Goal: Information Seeking & Learning: Learn about a topic

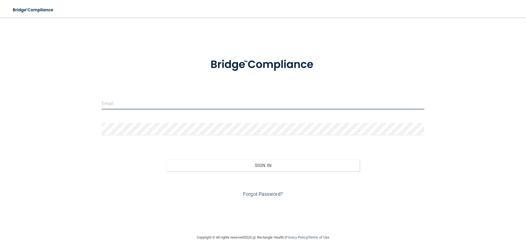
click at [290, 101] on input "email" at bounding box center [263, 103] width 323 height 12
type input "[EMAIL_ADDRESS][DOMAIN_NAME]"
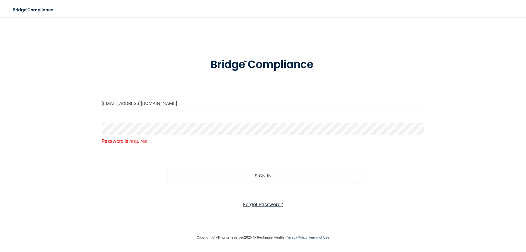
click at [250, 205] on link "Forgot Password?" at bounding box center [263, 204] width 40 height 6
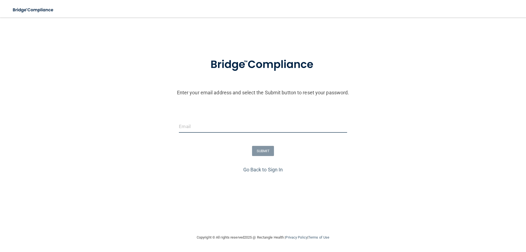
click at [204, 125] on input "email" at bounding box center [263, 126] width 168 height 12
type input "sa_stone87@yahoo.com"
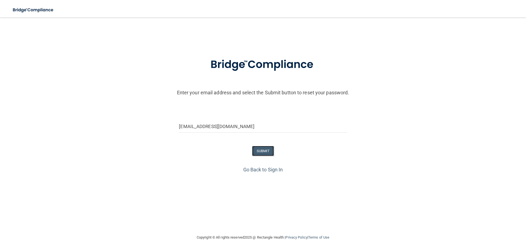
click at [263, 148] on button "SUBMIT" at bounding box center [263, 151] width 22 height 10
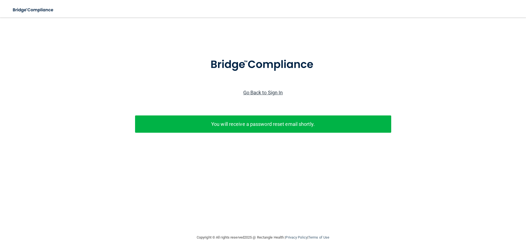
click at [268, 93] on link "Go Back to Sign In" at bounding box center [263, 93] width 40 height 6
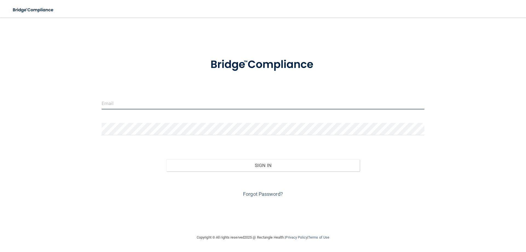
click at [123, 102] on input "email" at bounding box center [263, 103] width 323 height 12
type input "[EMAIL_ADDRESS][DOMAIN_NAME]"
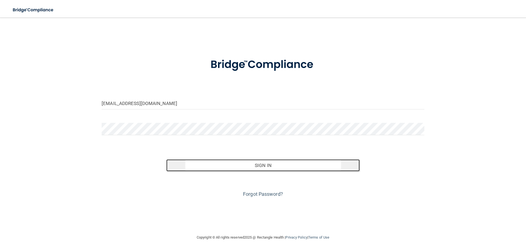
click at [184, 165] on button "Sign In" at bounding box center [263, 165] width 194 height 12
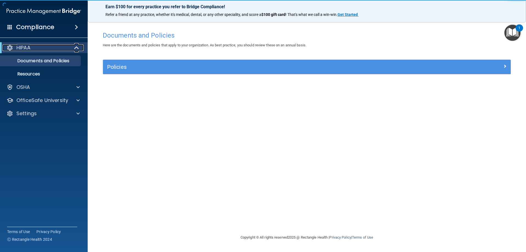
click at [76, 46] on span at bounding box center [77, 47] width 5 height 7
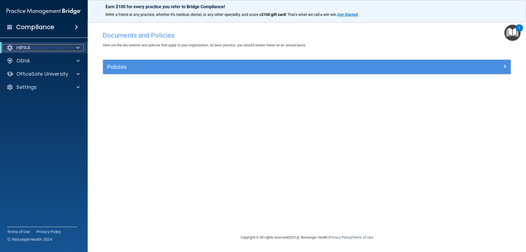
click at [76, 46] on span at bounding box center [77, 47] width 3 height 7
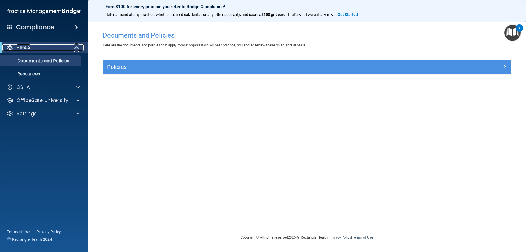
click at [75, 47] on span at bounding box center [77, 47] width 5 height 7
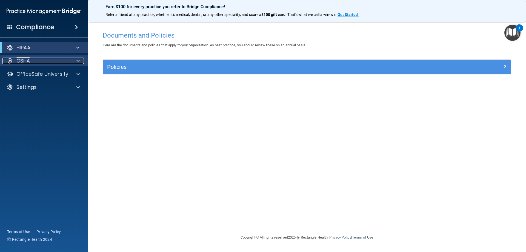
click at [79, 58] on span at bounding box center [77, 61] width 3 height 7
click at [79, 59] on span at bounding box center [77, 61] width 3 height 7
click at [77, 26] on span at bounding box center [76, 27] width 3 height 7
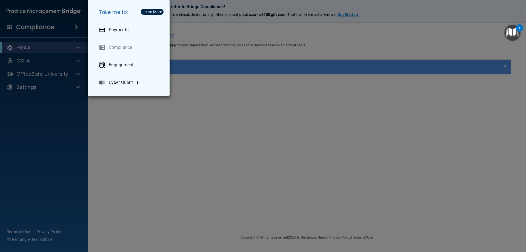
click at [77, 28] on div "Take me to: Payments Compliance Engagement Cyber Quant" at bounding box center [263, 126] width 526 height 252
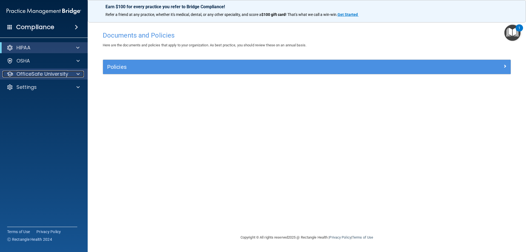
click at [76, 75] on div at bounding box center [77, 74] width 14 height 7
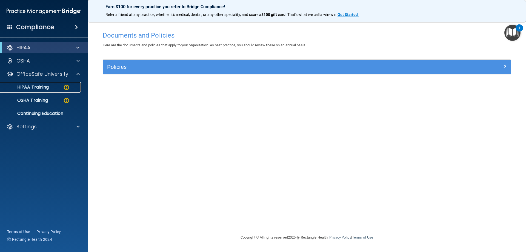
click at [46, 86] on p "HIPAA Training" at bounding box center [26, 86] width 45 height 5
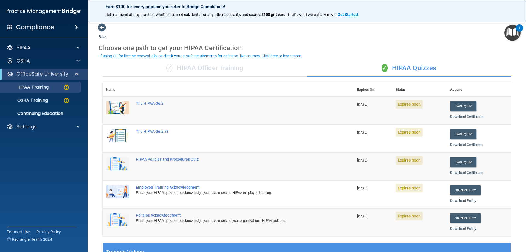
click at [154, 104] on div "The HIPAA Quiz" at bounding box center [231, 103] width 190 height 4
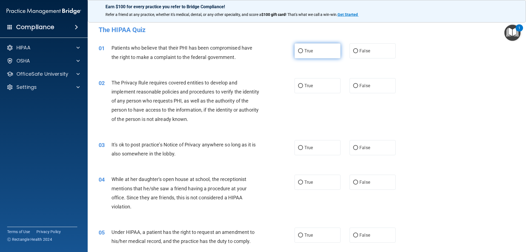
click at [299, 52] on input "True" at bounding box center [300, 51] width 5 height 4
radio input "true"
click at [298, 86] on input "True" at bounding box center [300, 86] width 5 height 4
radio input "true"
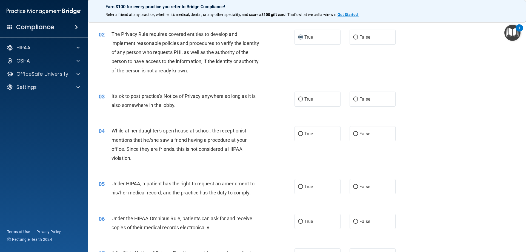
scroll to position [55, 0]
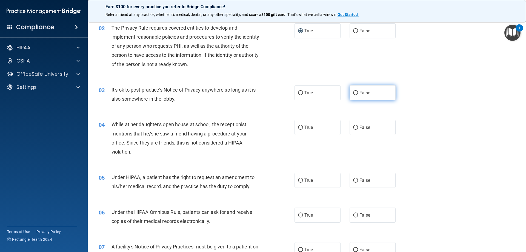
click at [353, 92] on input "False" at bounding box center [355, 93] width 5 height 4
radio input "true"
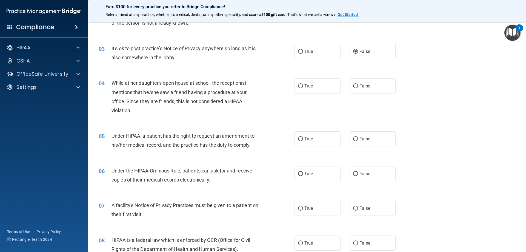
scroll to position [110, 0]
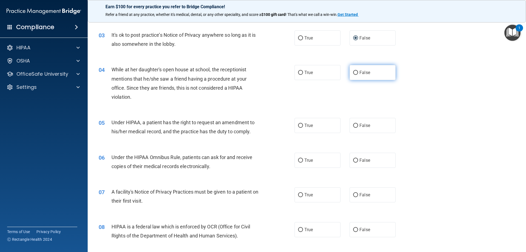
click at [353, 72] on input "False" at bounding box center [355, 73] width 5 height 4
radio input "true"
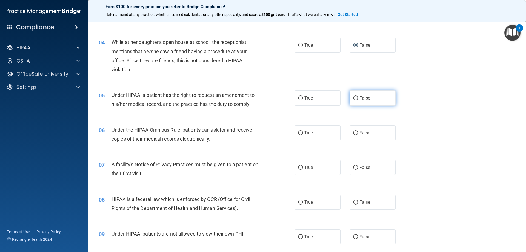
click at [354, 96] on input "False" at bounding box center [355, 98] width 5 height 4
radio input "true"
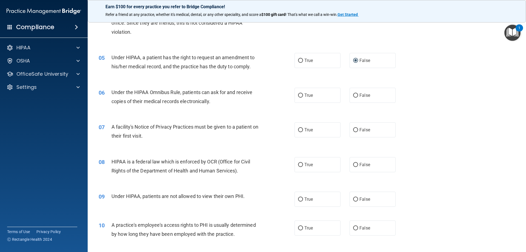
scroll to position [192, 0]
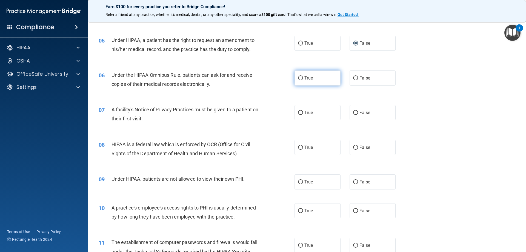
click at [299, 78] on input "True" at bounding box center [300, 78] width 5 height 4
radio input "true"
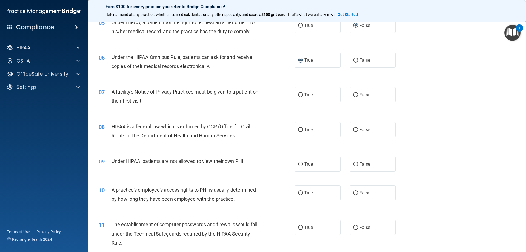
scroll to position [219, 0]
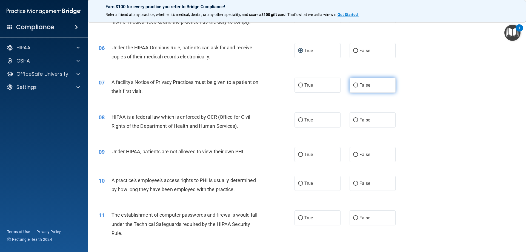
click at [355, 87] on input "False" at bounding box center [355, 85] width 5 height 4
radio input "true"
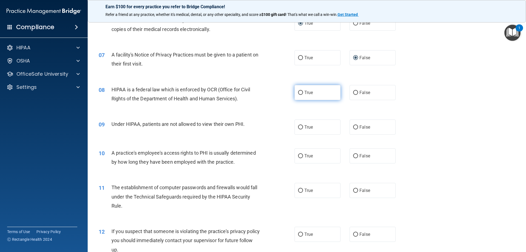
click at [300, 94] on input "True" at bounding box center [300, 93] width 5 height 4
radio input "true"
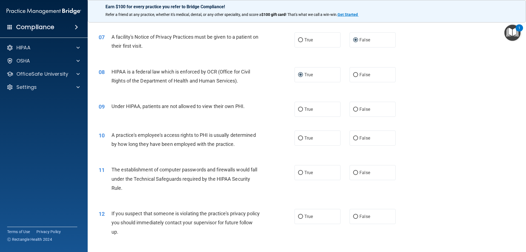
scroll to position [274, 0]
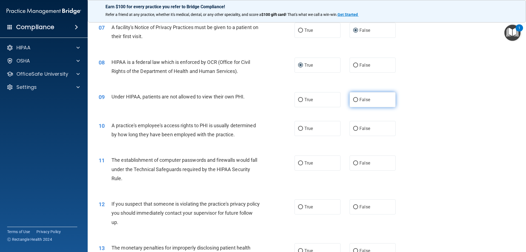
click at [353, 98] on input "False" at bounding box center [355, 100] width 5 height 4
radio input "true"
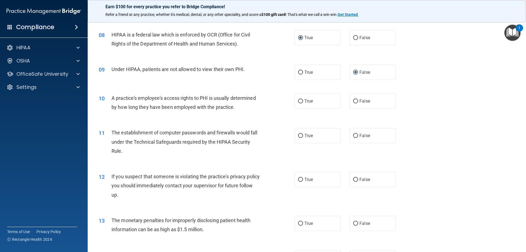
scroll to position [329, 0]
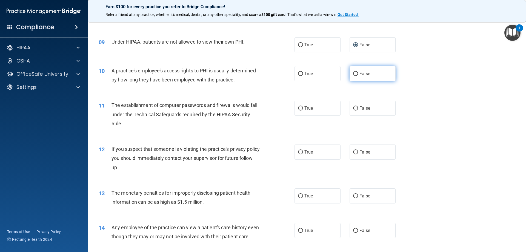
click at [355, 75] on input "False" at bounding box center [355, 74] width 5 height 4
radio input "true"
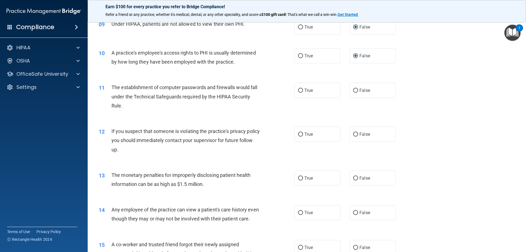
scroll to position [356, 0]
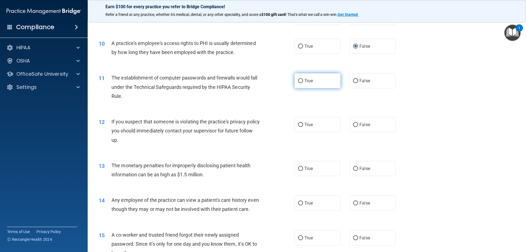
click at [301, 82] on input "True" at bounding box center [300, 81] width 5 height 4
radio input "true"
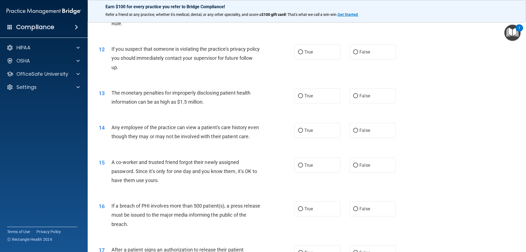
scroll to position [438, 0]
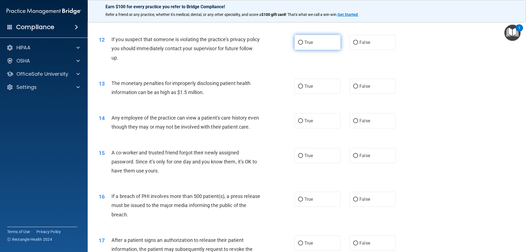
click at [299, 42] on input "True" at bounding box center [300, 43] width 5 height 4
radio input "true"
click at [299, 43] on input "True" at bounding box center [300, 43] width 5 height 4
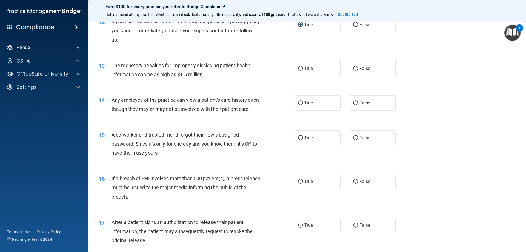
scroll to position [466, 0]
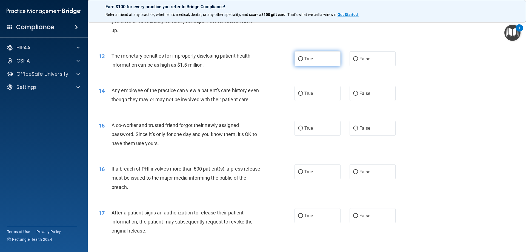
click at [298, 59] on input "True" at bounding box center [300, 59] width 5 height 4
radio input "true"
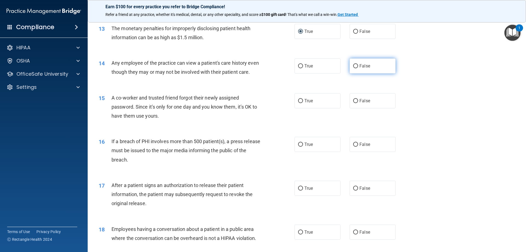
click at [353, 64] on input "False" at bounding box center [355, 66] width 5 height 4
radio input "true"
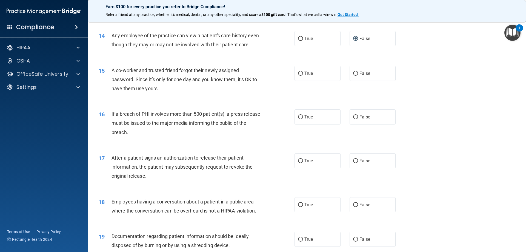
scroll to position [548, 0]
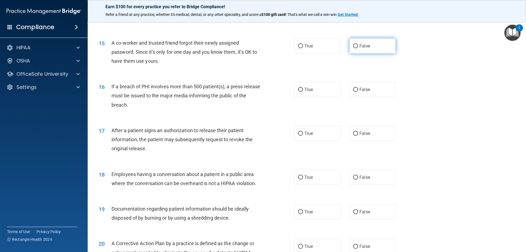
click at [354, 48] on input "False" at bounding box center [355, 46] width 5 height 4
radio input "true"
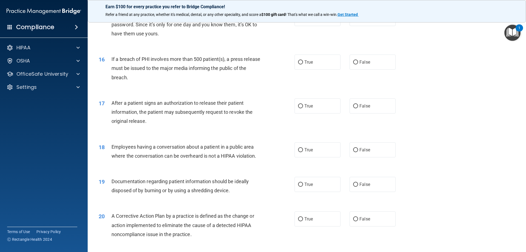
scroll to position [603, 0]
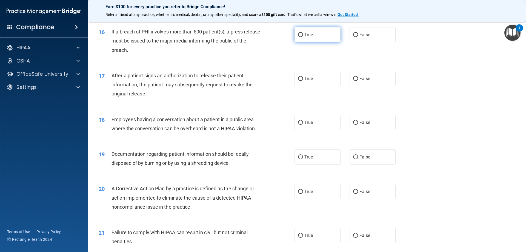
click at [302, 42] on label "True" at bounding box center [318, 34] width 46 height 15
click at [302, 37] on input "True" at bounding box center [300, 35] width 5 height 4
radio input "true"
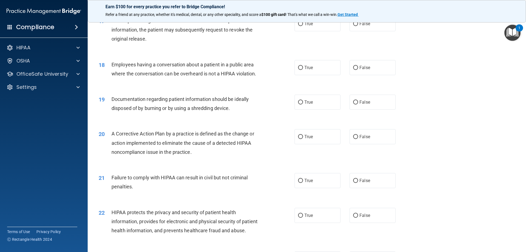
scroll to position [630, 0]
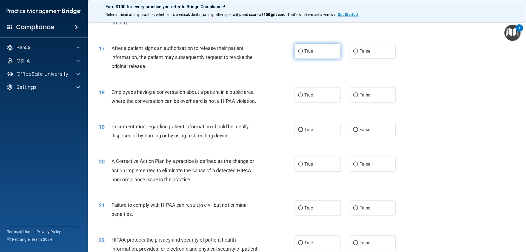
click at [299, 53] on input "True" at bounding box center [300, 51] width 5 height 4
radio input "true"
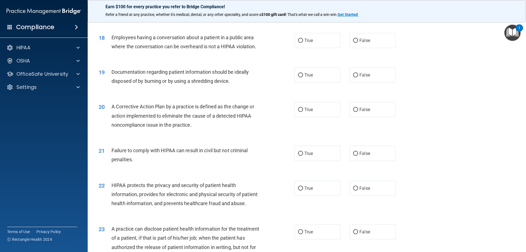
scroll to position [685, 0]
click at [353, 42] on input "False" at bounding box center [355, 40] width 5 height 4
radio input "true"
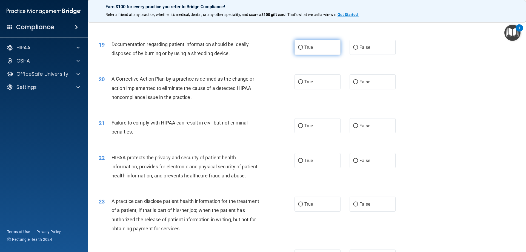
click at [300, 50] on input "True" at bounding box center [300, 47] width 5 height 4
radio input "true"
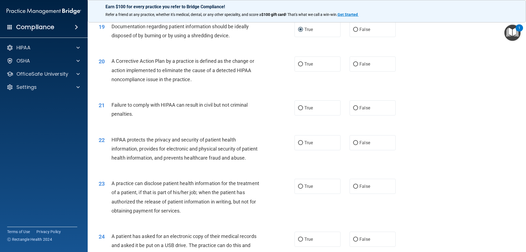
scroll to position [740, 0]
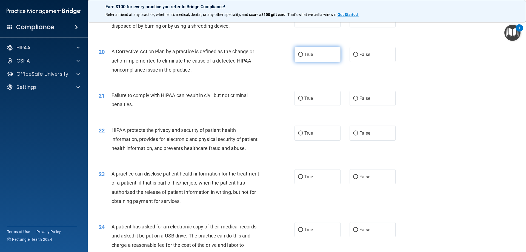
click at [300, 57] on input "True" at bounding box center [300, 55] width 5 height 4
radio input "true"
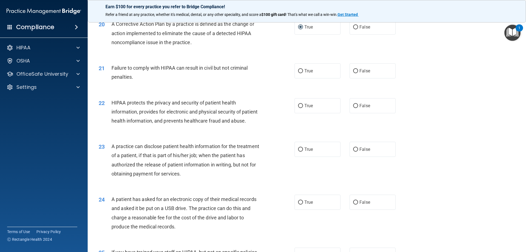
scroll to position [795, 0]
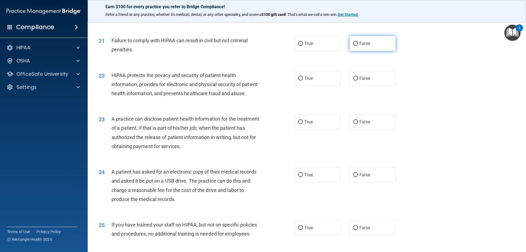
click at [353, 46] on input "False" at bounding box center [355, 44] width 5 height 4
radio input "true"
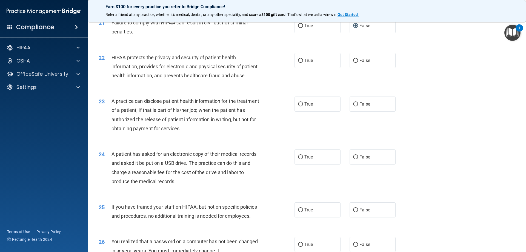
scroll to position [822, 0]
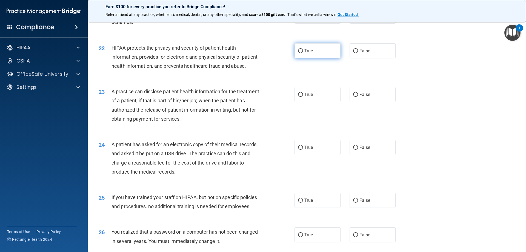
click at [299, 53] on input "True" at bounding box center [300, 51] width 5 height 4
radio input "true"
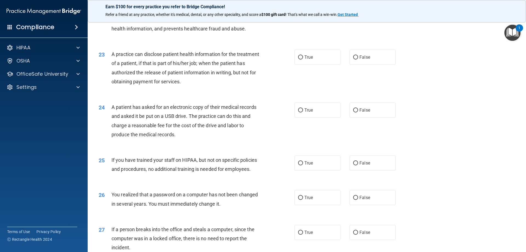
scroll to position [877, 0]
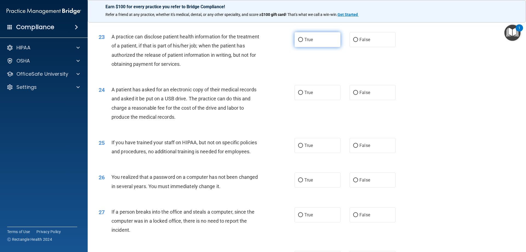
click at [301, 42] on input "True" at bounding box center [300, 40] width 5 height 4
radio input "true"
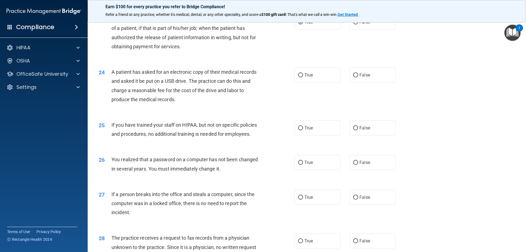
scroll to position [904, 0]
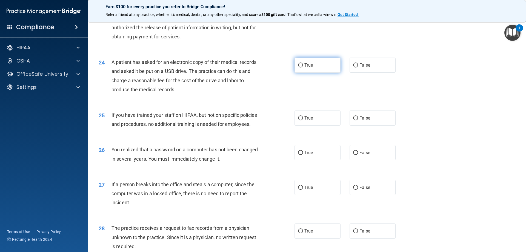
click at [301, 73] on label "True" at bounding box center [318, 65] width 46 height 15
click at [301, 67] on input "True" at bounding box center [300, 65] width 5 height 4
radio input "true"
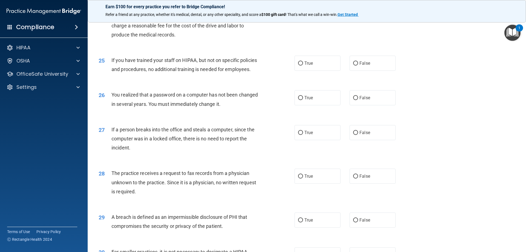
scroll to position [986, 0]
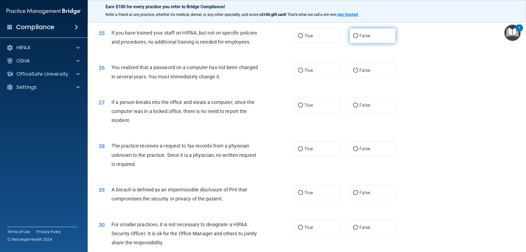
click at [355, 38] on input "False" at bounding box center [355, 36] width 5 height 4
radio input "true"
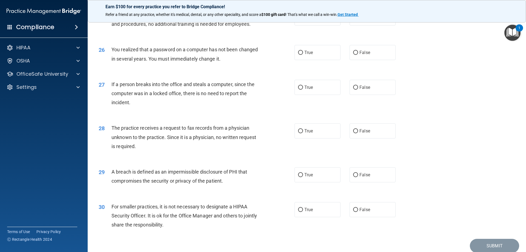
scroll to position [1014, 0]
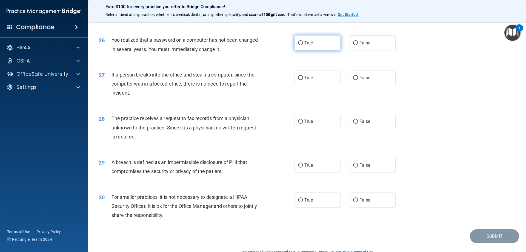
click at [299, 45] on input "True" at bounding box center [300, 43] width 5 height 4
radio input "true"
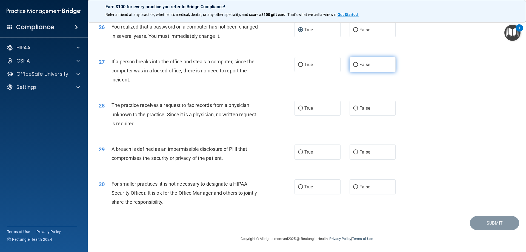
click at [353, 67] on input "False" at bounding box center [355, 65] width 5 height 4
radio input "true"
click at [353, 108] on input "False" at bounding box center [355, 108] width 5 height 4
radio input "true"
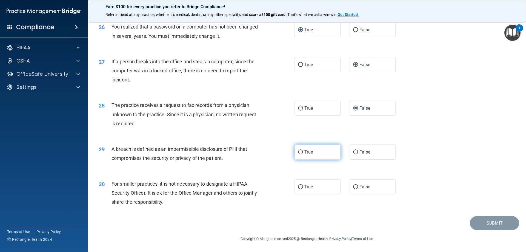
click at [298, 153] on input "True" at bounding box center [300, 152] width 5 height 4
radio input "true"
click at [353, 186] on input "False" at bounding box center [355, 187] width 5 height 4
radio input "true"
click at [479, 223] on button "Submit" at bounding box center [494, 223] width 49 height 14
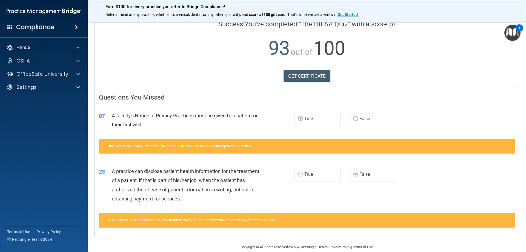
scroll to position [51, 0]
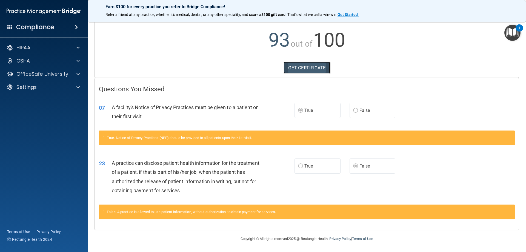
click at [297, 68] on link "GET CERTIFICATE" at bounding box center [307, 68] width 47 height 12
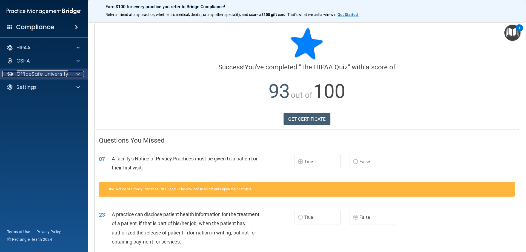
click at [77, 75] on span at bounding box center [77, 74] width 3 height 7
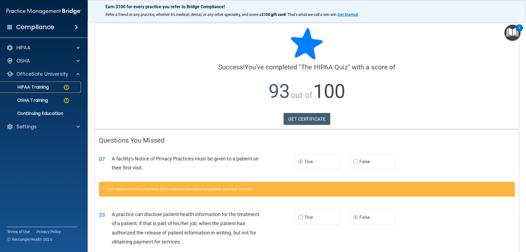
click at [47, 87] on p "HIPAA Training" at bounding box center [26, 86] width 45 height 5
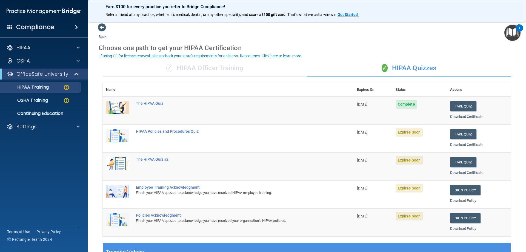
click at [152, 131] on div "HIPAA Policies and Procedures Quiz" at bounding box center [231, 131] width 190 height 4
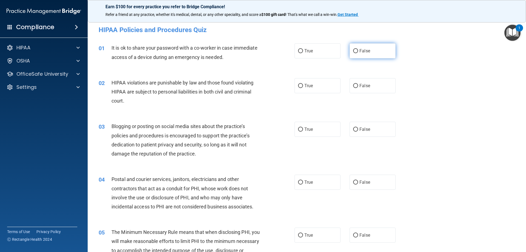
click at [353, 49] on input "False" at bounding box center [355, 51] width 5 height 4
radio input "true"
click at [300, 87] on input "True" at bounding box center [300, 86] width 5 height 4
radio input "true"
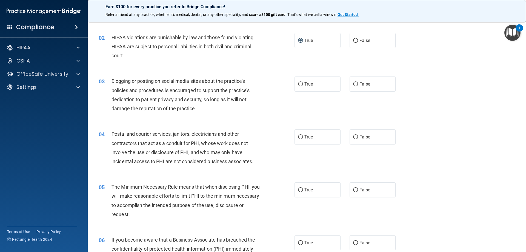
scroll to position [55, 0]
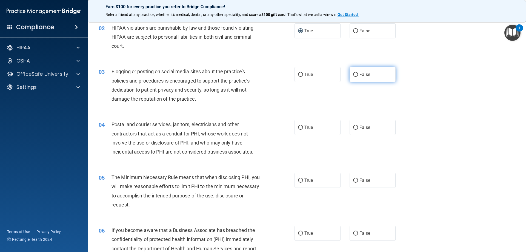
click at [354, 74] on input "False" at bounding box center [355, 75] width 5 height 4
radio input "true"
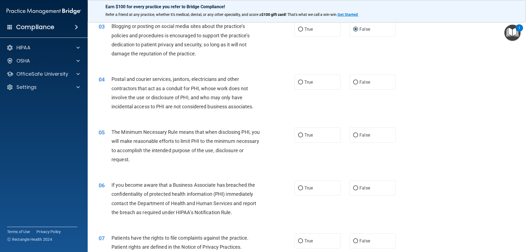
scroll to position [110, 0]
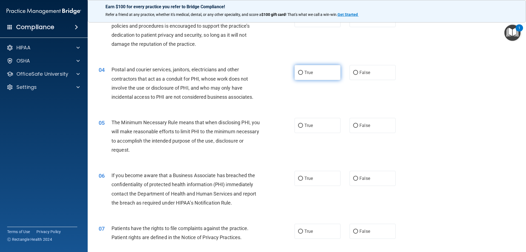
click at [298, 72] on input "True" at bounding box center [300, 73] width 5 height 4
radio input "true"
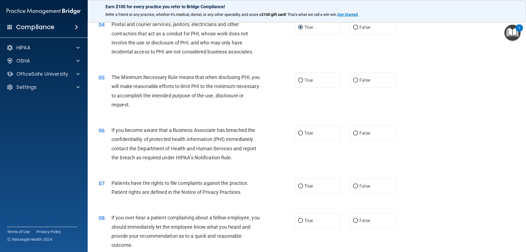
scroll to position [164, 0]
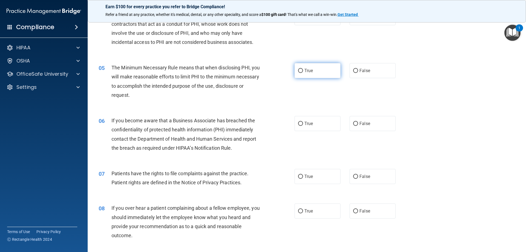
click at [298, 70] on input "True" at bounding box center [300, 71] width 5 height 4
radio input "true"
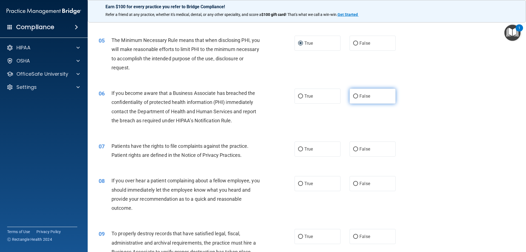
click at [353, 92] on label "False" at bounding box center [373, 96] width 46 height 15
click at [353, 94] on input "False" at bounding box center [355, 96] width 5 height 4
radio input "true"
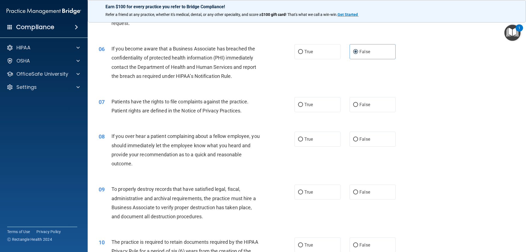
scroll to position [247, 0]
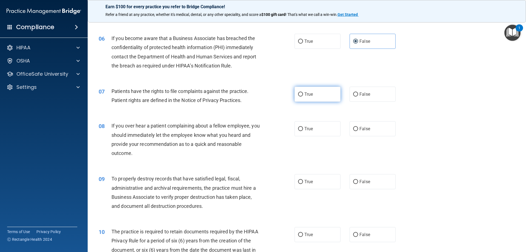
click at [298, 95] on input "True" at bounding box center [300, 94] width 5 height 4
radio input "true"
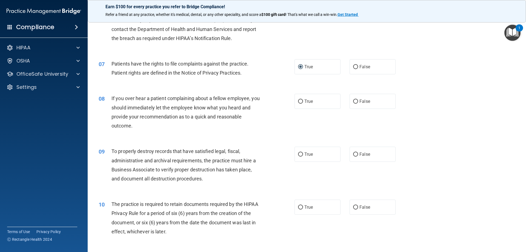
scroll to position [301, 0]
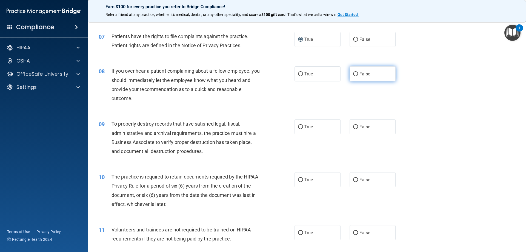
click at [353, 73] on input "False" at bounding box center [355, 74] width 5 height 4
radio input "true"
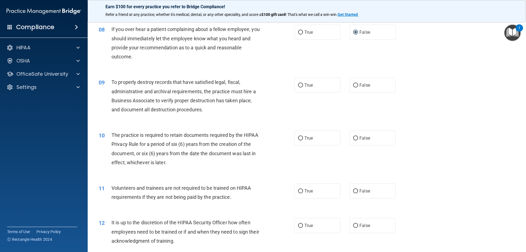
scroll to position [356, 0]
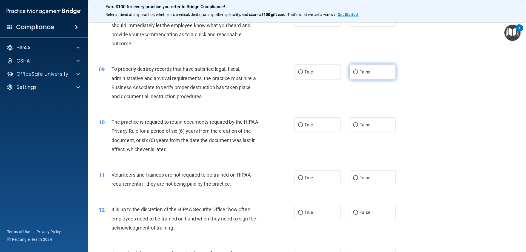
click at [353, 73] on input "False" at bounding box center [355, 72] width 5 height 4
radio input "true"
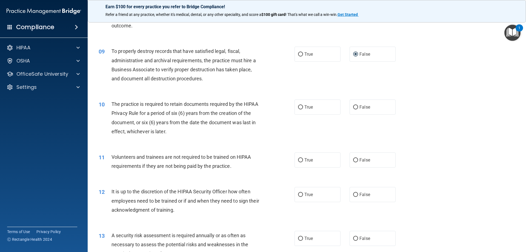
scroll to position [384, 0]
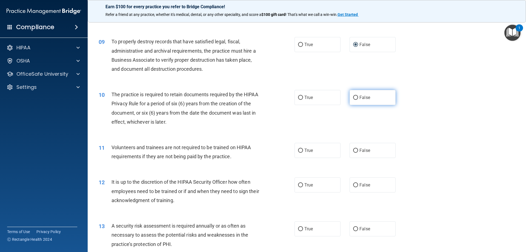
click at [353, 96] on input "False" at bounding box center [355, 98] width 5 height 4
radio input "true"
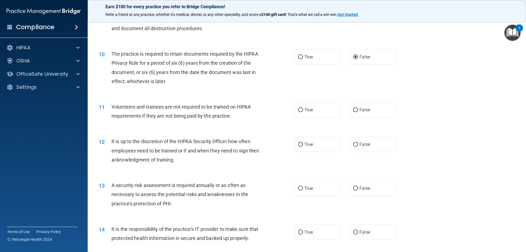
scroll to position [438, 0]
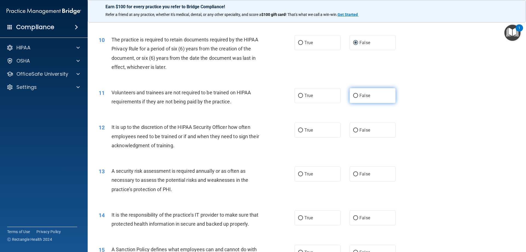
click at [353, 95] on input "False" at bounding box center [355, 96] width 5 height 4
radio input "true"
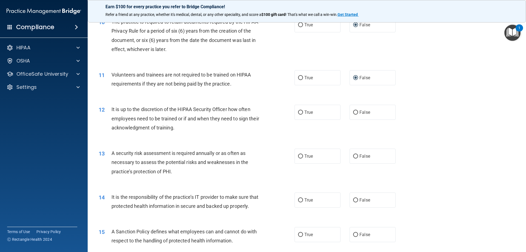
scroll to position [466, 0]
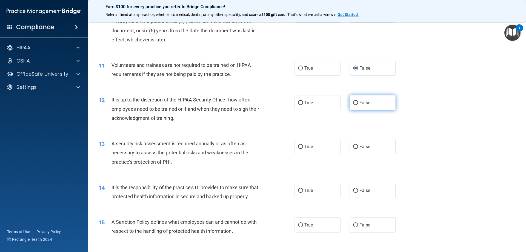
click at [353, 102] on input "False" at bounding box center [355, 103] width 5 height 4
radio input "true"
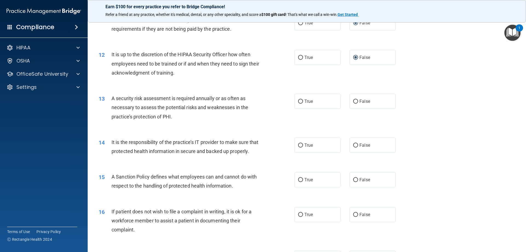
scroll to position [521, 0]
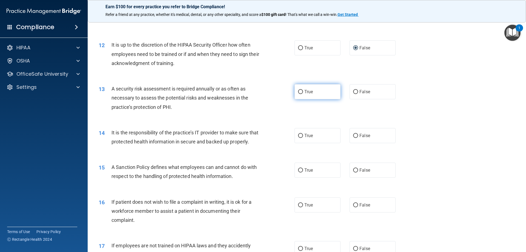
click at [299, 92] on input "True" at bounding box center [300, 92] width 5 height 4
radio input "true"
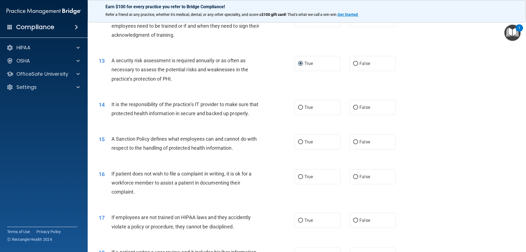
scroll to position [575, 0]
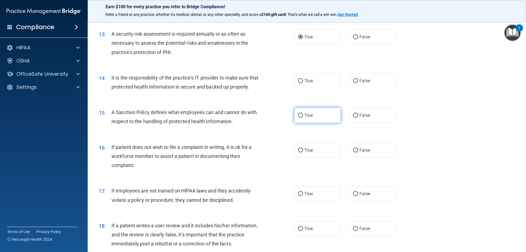
click at [298, 118] on input "True" at bounding box center [300, 115] width 5 height 4
radio input "true"
click at [299, 152] on input "True" at bounding box center [300, 150] width 5 height 4
radio input "true"
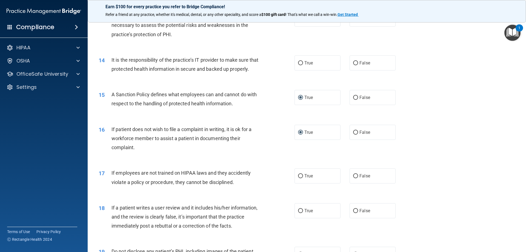
scroll to position [603, 0]
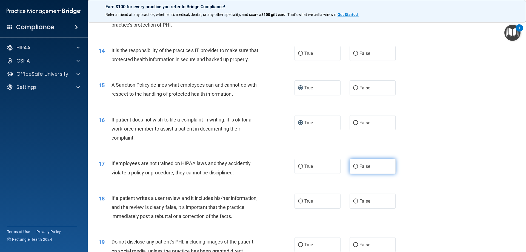
click at [354, 169] on input "False" at bounding box center [355, 166] width 5 height 4
radio input "true"
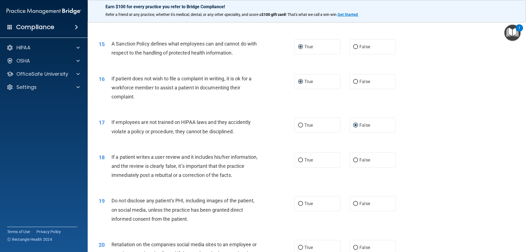
scroll to position [658, 0]
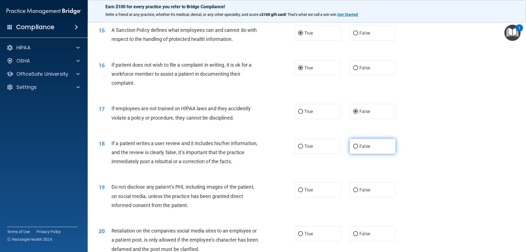
click at [353, 149] on input "False" at bounding box center [355, 146] width 5 height 4
radio input "true"
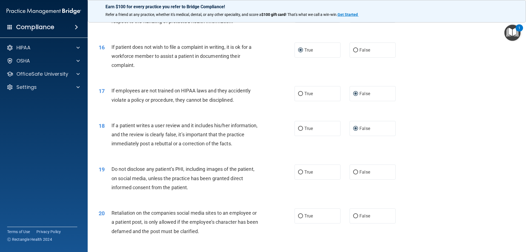
scroll to position [712, 0]
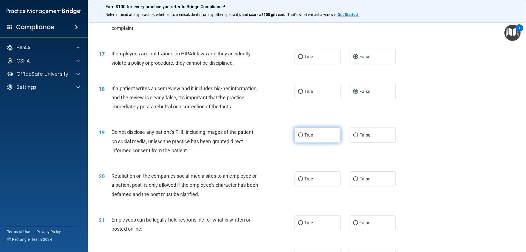
click at [298, 137] on input "True" at bounding box center [300, 135] width 5 height 4
radio input "true"
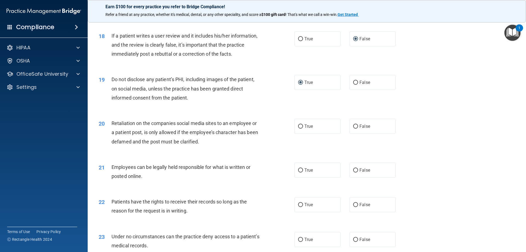
scroll to position [767, 0]
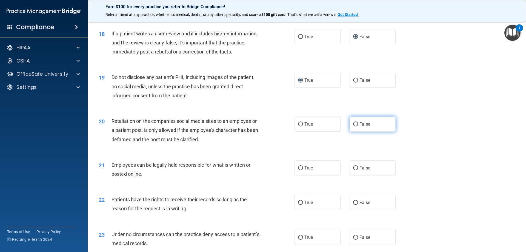
click at [354, 126] on input "False" at bounding box center [355, 124] width 5 height 4
radio input "true"
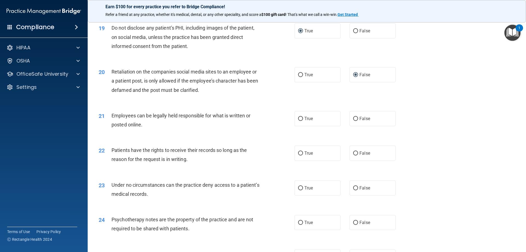
scroll to position [822, 0]
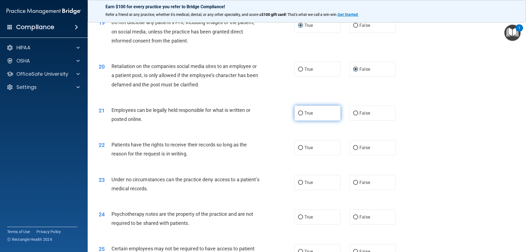
click at [298, 115] on input "True" at bounding box center [300, 113] width 5 height 4
radio input "true"
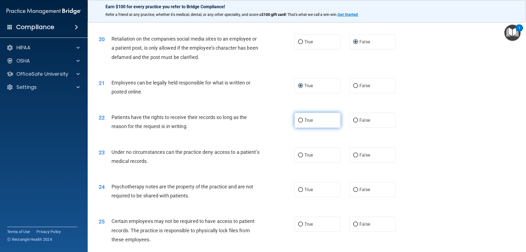
click at [298, 122] on input "True" at bounding box center [300, 120] width 5 height 4
radio input "true"
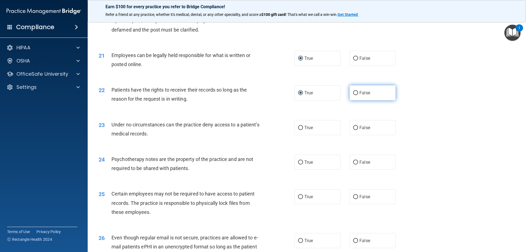
click at [354, 95] on input "False" at bounding box center [355, 93] width 5 height 4
radio input "true"
radio input "false"
click at [354, 130] on input "False" at bounding box center [355, 128] width 5 height 4
radio input "true"
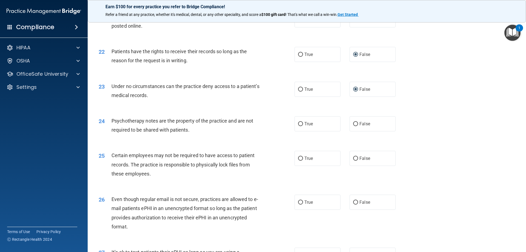
scroll to position [932, 0]
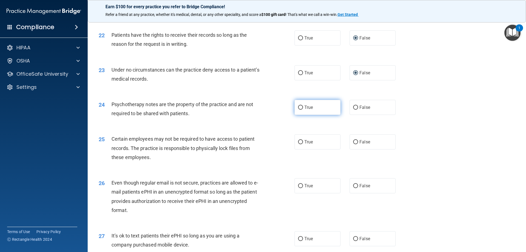
click at [298, 110] on input "True" at bounding box center [300, 107] width 5 height 4
radio input "true"
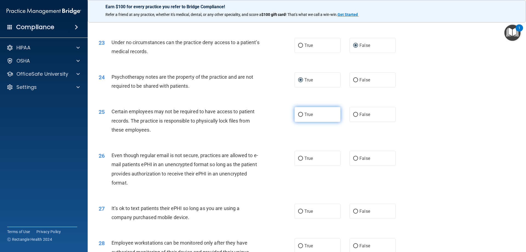
click at [299, 117] on input "True" at bounding box center [300, 115] width 5 height 4
radio input "true"
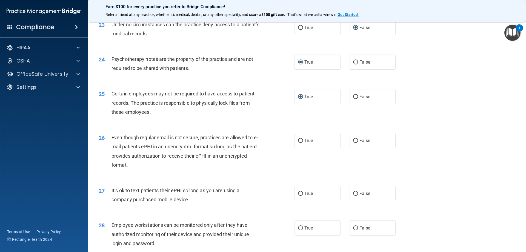
scroll to position [1014, 0]
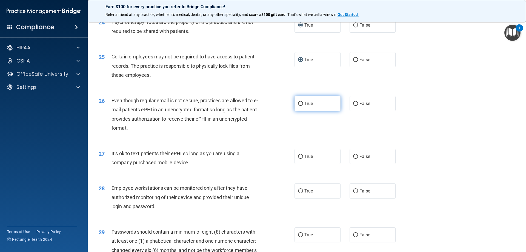
click at [299, 106] on input "True" at bounding box center [300, 104] width 5 height 4
radio input "true"
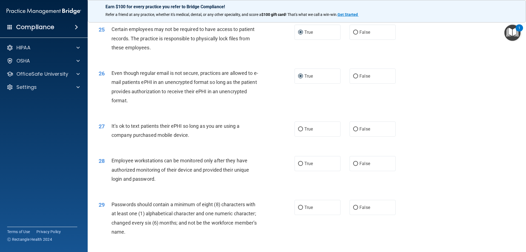
scroll to position [1069, 0]
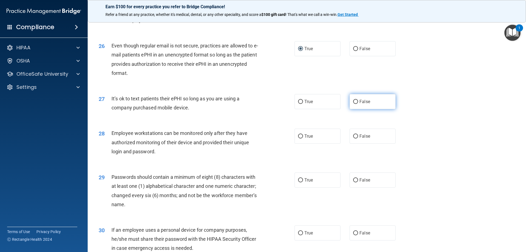
click at [353, 104] on input "False" at bounding box center [355, 102] width 5 height 4
radio input "true"
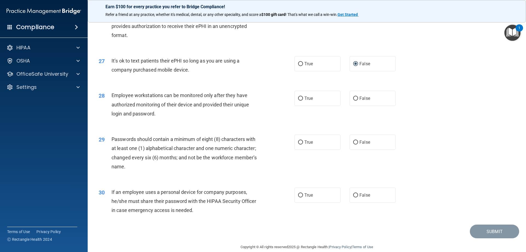
scroll to position [1123, 0]
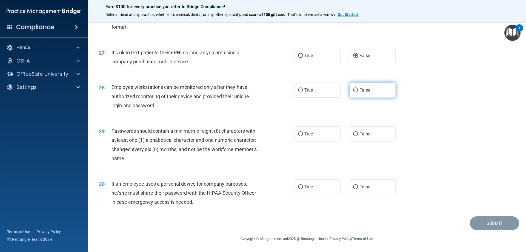
click at [354, 91] on input "False" at bounding box center [355, 90] width 5 height 4
radio input "true"
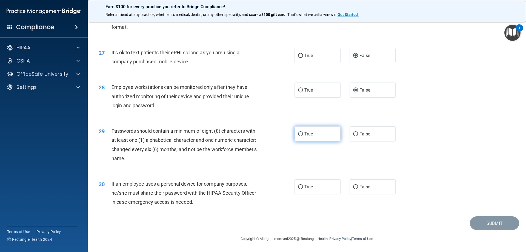
click at [300, 135] on input "True" at bounding box center [300, 134] width 5 height 4
radio input "true"
click at [353, 187] on input "False" at bounding box center [355, 187] width 5 height 4
radio input "true"
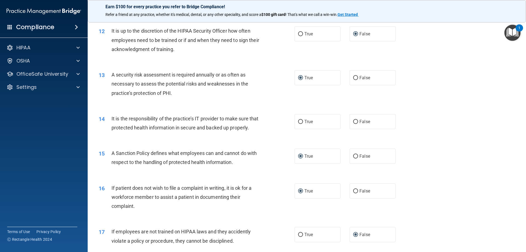
scroll to position [521, 0]
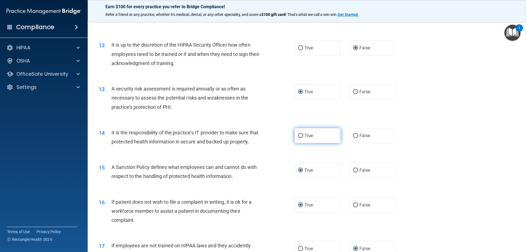
click at [298, 136] on input "True" at bounding box center [300, 136] width 5 height 4
radio input "true"
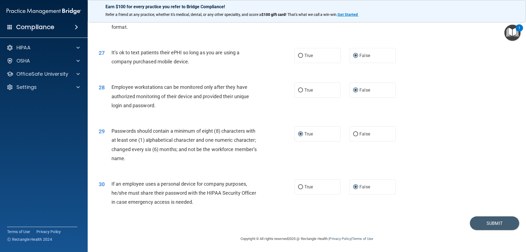
scroll to position [1124, 0]
click at [478, 227] on button "Submit" at bounding box center [494, 223] width 49 height 14
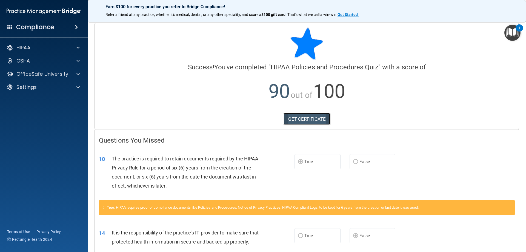
click at [315, 118] on link "GET CERTIFICATE" at bounding box center [307, 119] width 47 height 12
click at [79, 73] on span at bounding box center [77, 74] width 3 height 7
click at [65, 90] on img at bounding box center [66, 87] width 7 height 7
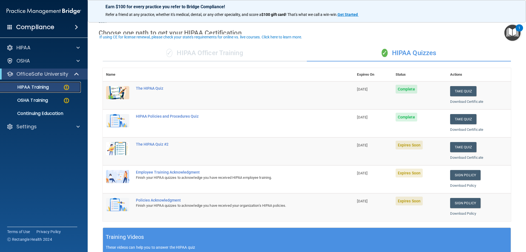
scroll to position [27, 0]
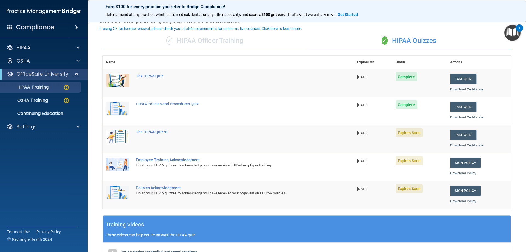
click at [157, 132] on div "The HIPAA Quiz #2" at bounding box center [231, 132] width 190 height 4
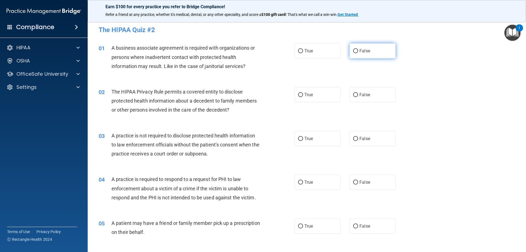
click at [353, 51] on input "False" at bounding box center [355, 51] width 5 height 4
radio input "true"
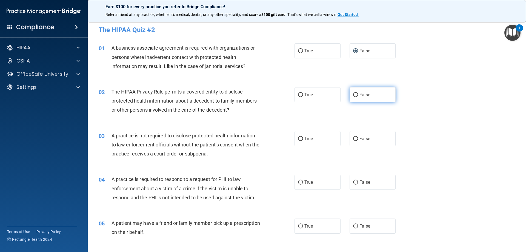
click at [353, 94] on input "False" at bounding box center [355, 95] width 5 height 4
radio input "true"
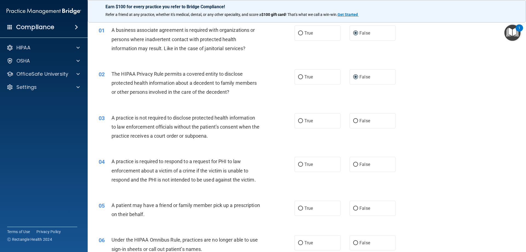
scroll to position [55, 0]
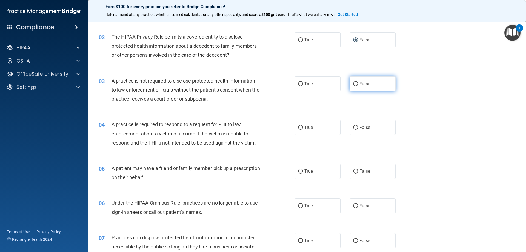
click at [355, 84] on input "False" at bounding box center [355, 84] width 5 height 4
radio input "true"
click at [354, 127] on input "False" at bounding box center [355, 127] width 5 height 4
radio input "true"
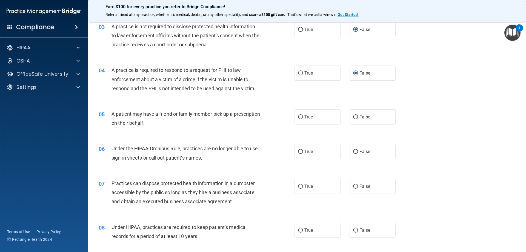
scroll to position [110, 0]
click at [298, 115] on input "True" at bounding box center [300, 117] width 5 height 4
radio input "true"
click at [353, 153] on input "False" at bounding box center [355, 151] width 5 height 4
radio input "true"
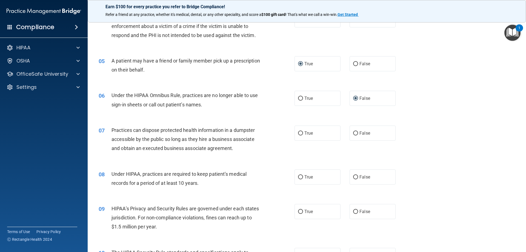
scroll to position [164, 0]
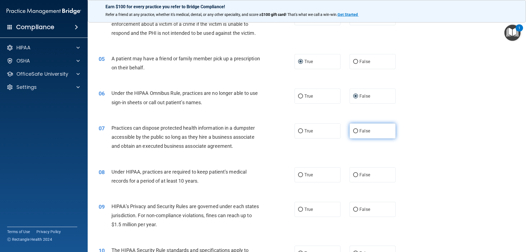
click at [354, 129] on input "False" at bounding box center [355, 131] width 5 height 4
radio input "true"
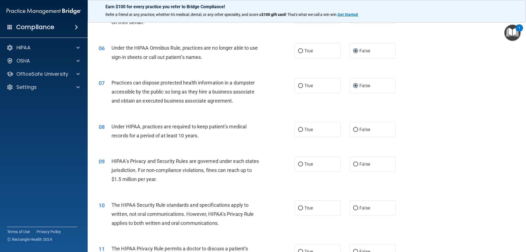
scroll to position [219, 0]
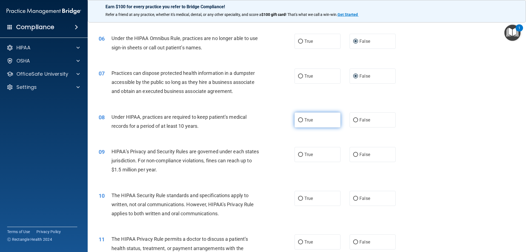
click at [298, 120] on input "True" at bounding box center [300, 120] width 5 height 4
radio input "true"
click at [299, 119] on input "True" at bounding box center [300, 120] width 5 height 4
click at [353, 118] on input "False" at bounding box center [355, 120] width 5 height 4
radio input "true"
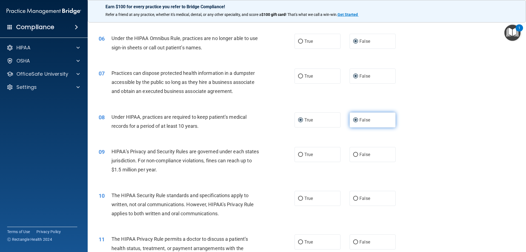
radio input "false"
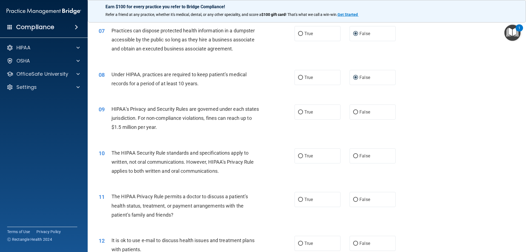
scroll to position [274, 0]
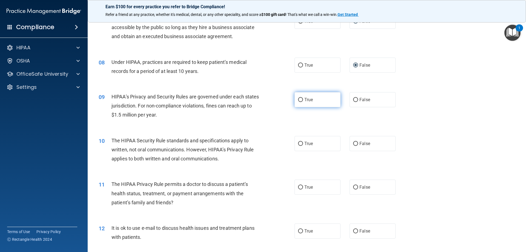
click at [299, 98] on input "True" at bounding box center [300, 100] width 5 height 4
radio input "true"
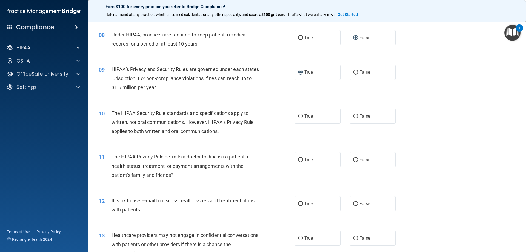
scroll to position [329, 0]
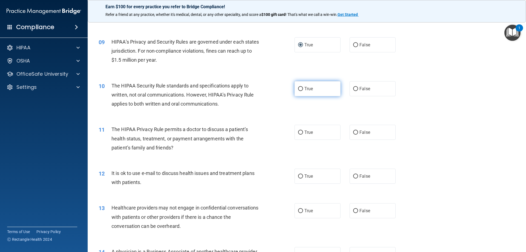
click at [299, 88] on input "True" at bounding box center [300, 89] width 5 height 4
radio input "true"
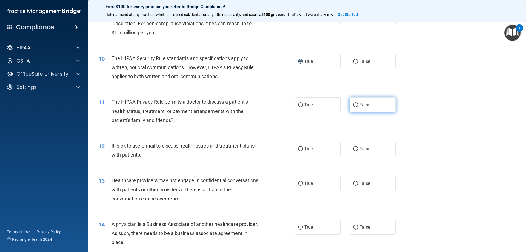
click at [350, 104] on label "False" at bounding box center [373, 104] width 46 height 15
click at [353, 104] on input "False" at bounding box center [355, 105] width 5 height 4
radio input "true"
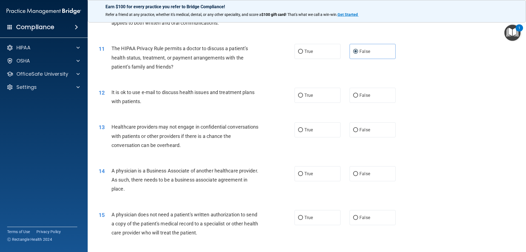
scroll to position [411, 0]
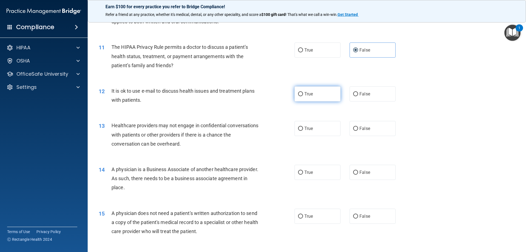
click at [299, 94] on input "True" at bounding box center [300, 94] width 5 height 4
radio input "true"
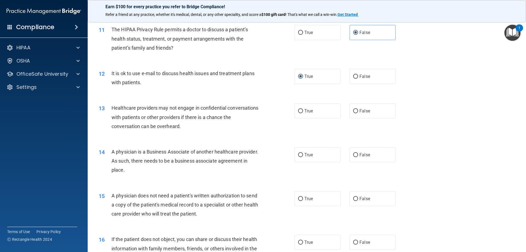
scroll to position [438, 0]
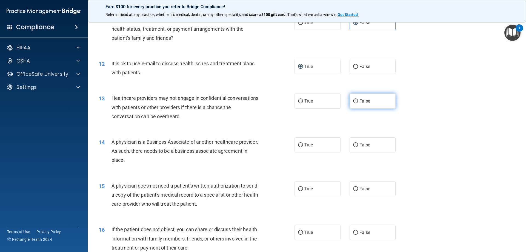
click at [353, 101] on input "False" at bounding box center [355, 101] width 5 height 4
radio input "true"
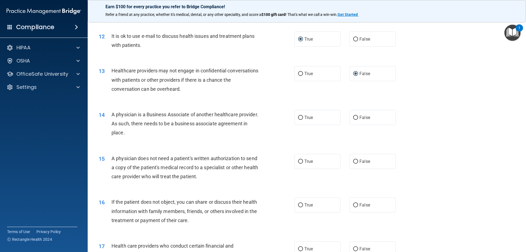
scroll to position [493, 0]
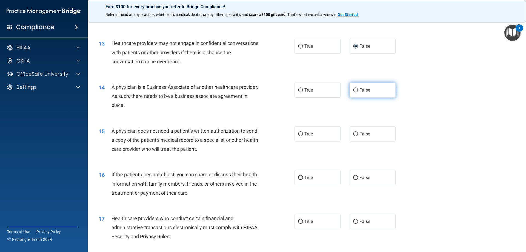
click at [354, 89] on input "False" at bounding box center [355, 90] width 5 height 4
radio input "true"
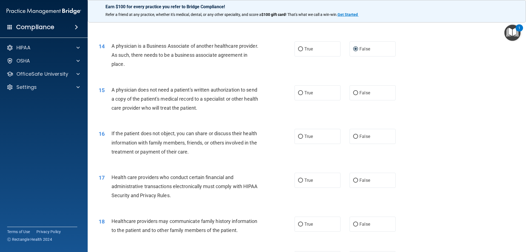
scroll to position [548, 0]
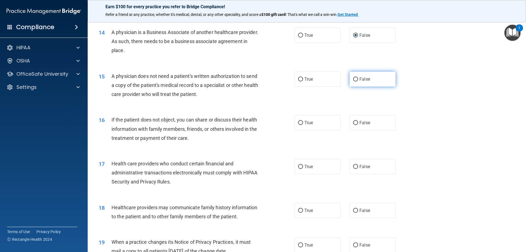
click at [353, 81] on input "False" at bounding box center [355, 79] width 5 height 4
radio input "true"
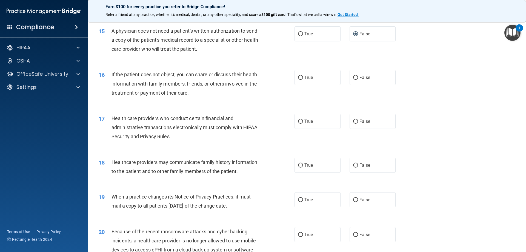
scroll to position [603, 0]
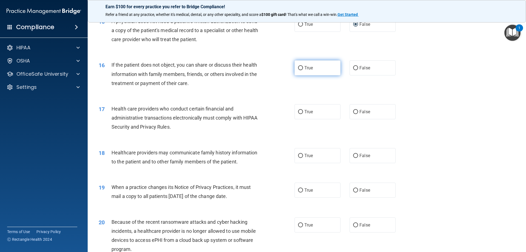
click at [299, 67] on input "True" at bounding box center [300, 68] width 5 height 4
radio input "true"
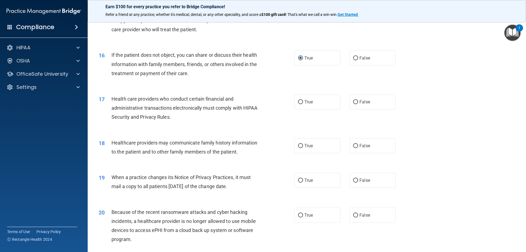
scroll to position [630, 0]
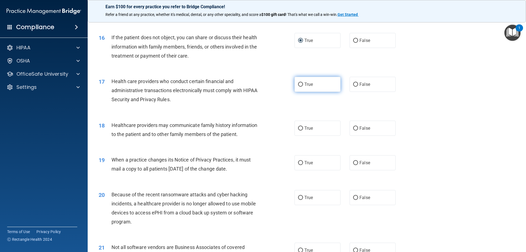
click at [299, 84] on input "True" at bounding box center [300, 84] width 5 height 4
radio input "true"
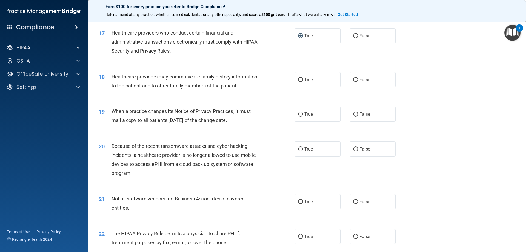
scroll to position [685, 0]
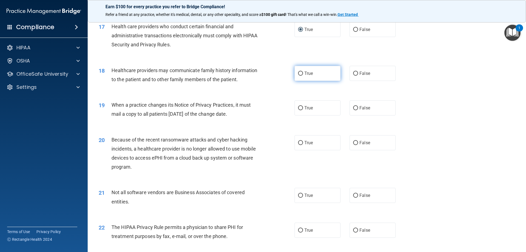
click at [298, 72] on input "True" at bounding box center [300, 74] width 5 height 4
radio input "true"
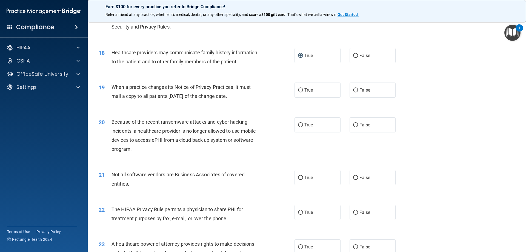
scroll to position [712, 0]
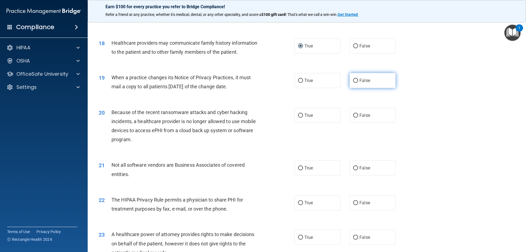
click at [354, 79] on input "False" at bounding box center [355, 81] width 5 height 4
radio input "true"
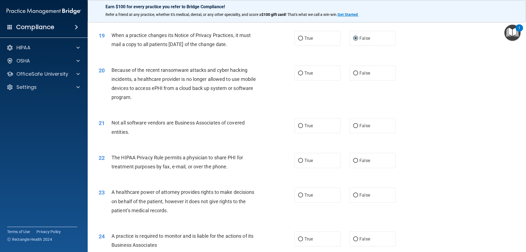
scroll to position [767, 0]
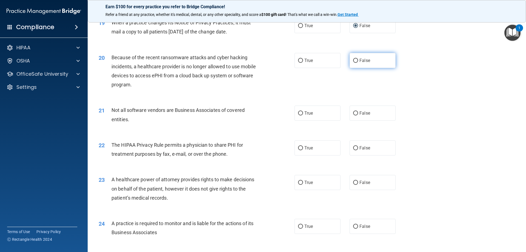
click at [355, 59] on input "False" at bounding box center [355, 61] width 5 height 4
radio input "true"
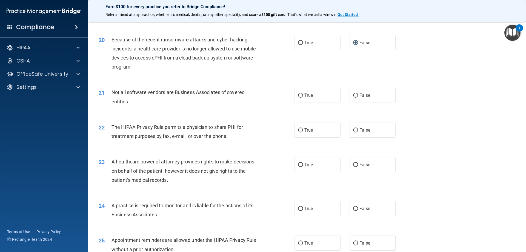
scroll to position [822, 0]
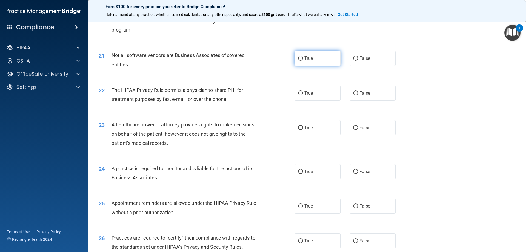
click at [298, 59] on input "True" at bounding box center [300, 58] width 5 height 4
radio input "true"
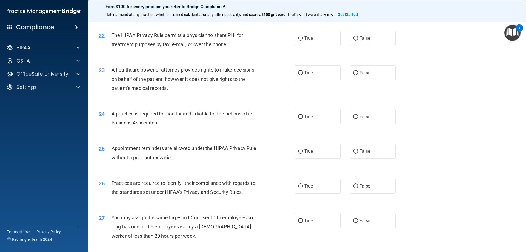
scroll to position [849, 0]
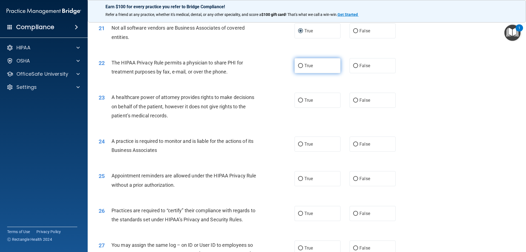
click at [299, 64] on input "True" at bounding box center [300, 66] width 5 height 4
radio input "true"
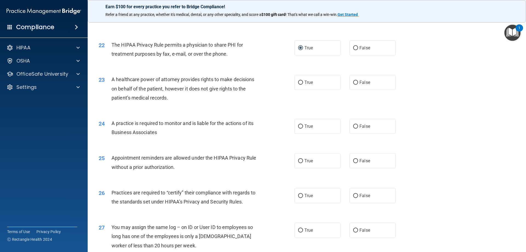
scroll to position [877, 0]
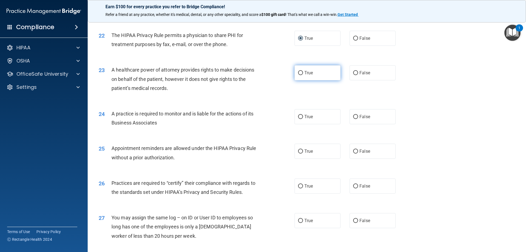
click at [298, 72] on input "True" at bounding box center [300, 73] width 5 height 4
radio input "true"
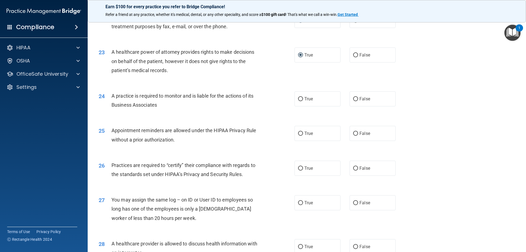
scroll to position [904, 0]
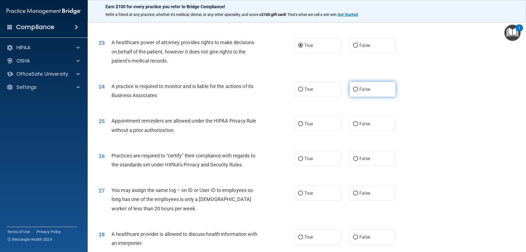
click at [353, 89] on input "False" at bounding box center [355, 89] width 5 height 4
radio input "true"
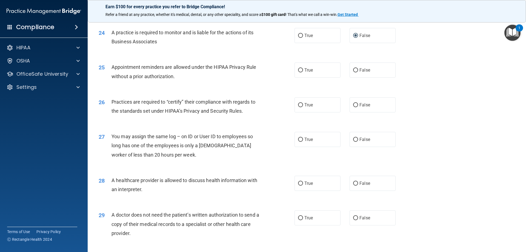
scroll to position [959, 0]
click at [298, 69] on input "True" at bounding box center [300, 69] width 5 height 4
radio input "true"
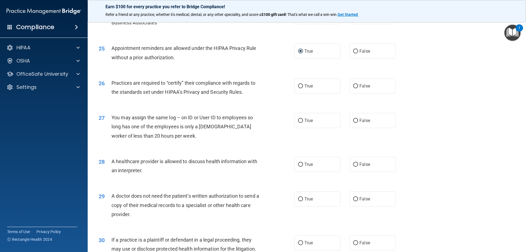
scroll to position [986, 0]
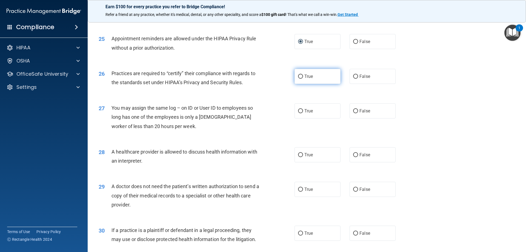
click at [298, 76] on input "True" at bounding box center [300, 77] width 5 height 4
radio input "true"
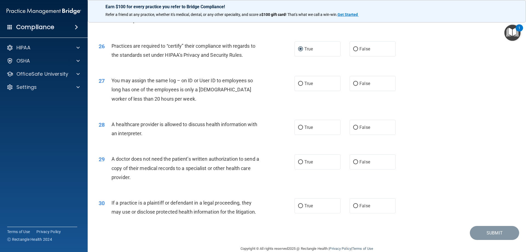
scroll to position [1024, 0]
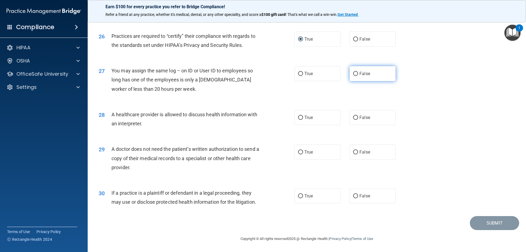
click at [354, 74] on input "False" at bounding box center [355, 74] width 5 height 4
radio input "true"
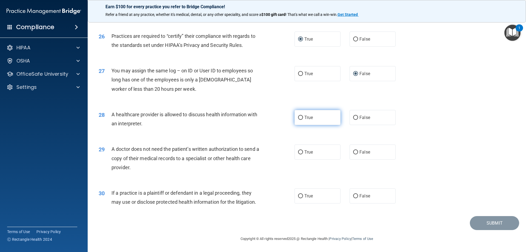
click at [301, 116] on label "True" at bounding box center [318, 117] width 46 height 15
click at [301, 116] on input "True" at bounding box center [300, 118] width 5 height 4
radio input "true"
click at [355, 151] on input "False" at bounding box center [355, 152] width 5 height 4
radio input "true"
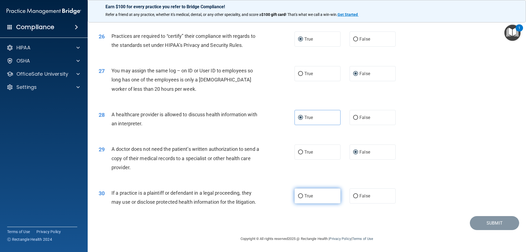
click at [298, 194] on input "True" at bounding box center [300, 196] width 5 height 4
radio input "true"
click at [483, 218] on button "Submit" at bounding box center [494, 223] width 49 height 14
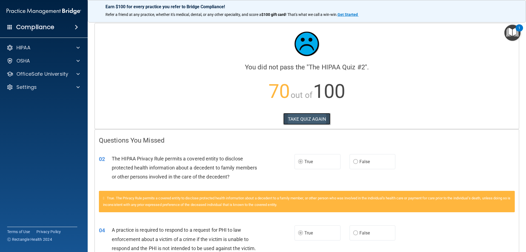
click at [299, 122] on button "TAKE QUIZ AGAIN" at bounding box center [306, 119] width 47 height 12
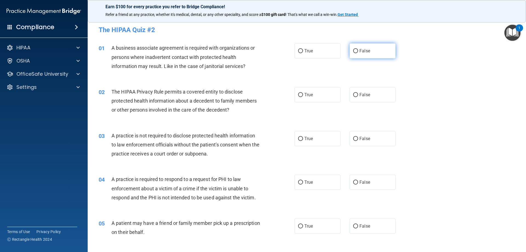
click at [355, 51] on input "False" at bounding box center [355, 51] width 5 height 4
radio input "true"
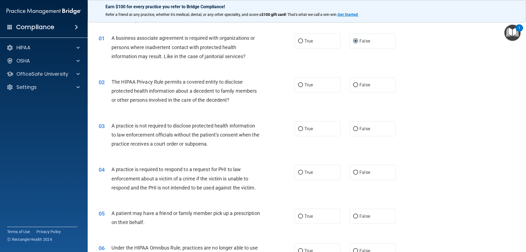
scroll to position [27, 0]
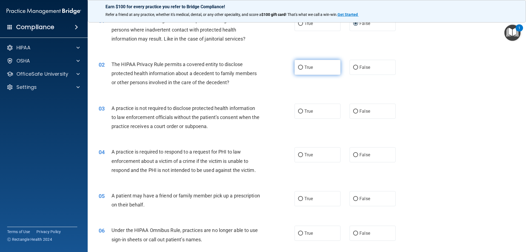
click at [299, 68] on input "True" at bounding box center [300, 67] width 5 height 4
radio input "true"
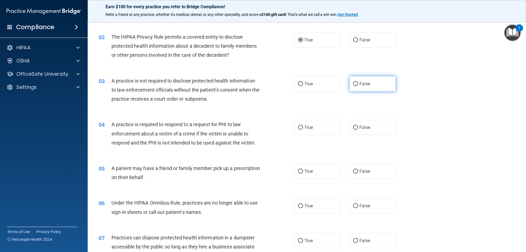
click at [353, 84] on input "False" at bounding box center [355, 84] width 5 height 4
radio input "true"
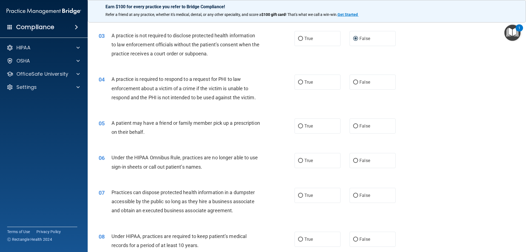
scroll to position [110, 0]
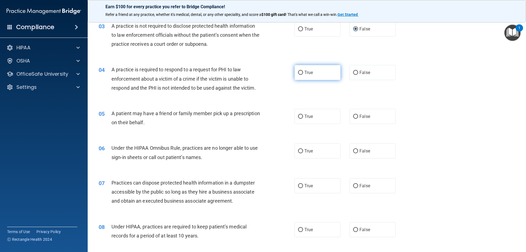
click at [299, 72] on input "True" at bounding box center [300, 73] width 5 height 4
radio input "true"
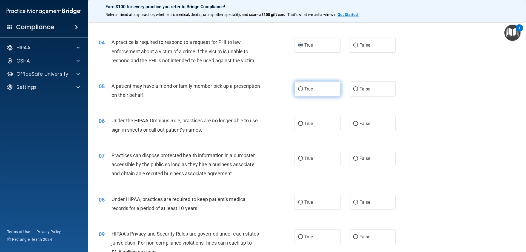
click at [299, 89] on input "True" at bounding box center [300, 89] width 5 height 4
radio input "true"
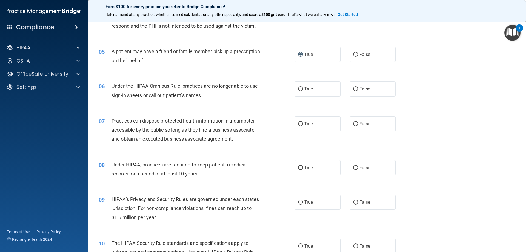
scroll to position [192, 0]
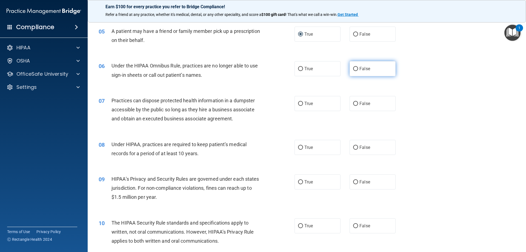
click at [353, 67] on input "False" at bounding box center [355, 69] width 5 height 4
radio input "true"
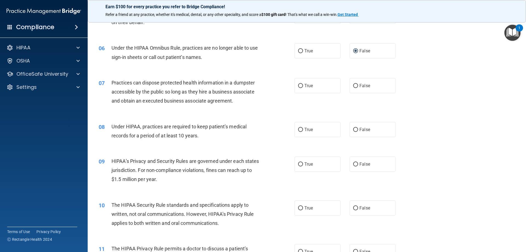
scroll to position [219, 0]
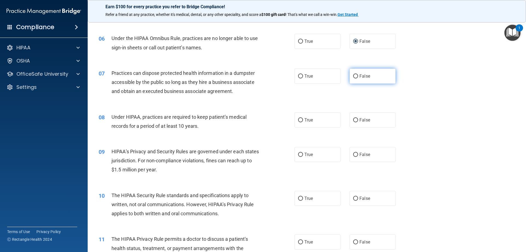
click at [354, 75] on input "False" at bounding box center [355, 76] width 5 height 4
radio input "true"
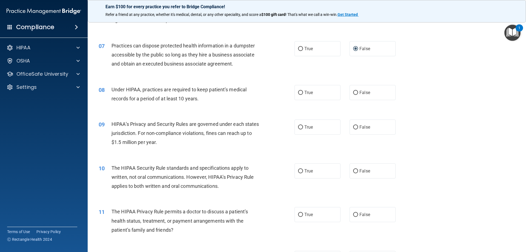
scroll to position [274, 0]
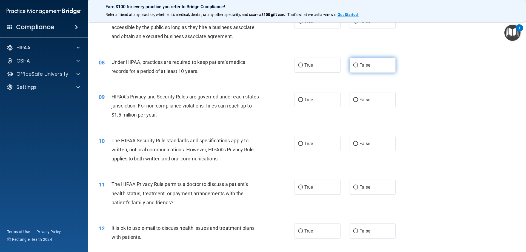
click at [353, 65] on input "False" at bounding box center [355, 65] width 5 height 4
radio input "true"
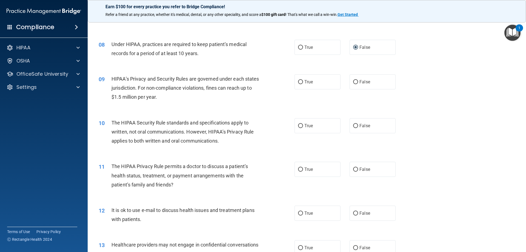
scroll to position [301, 0]
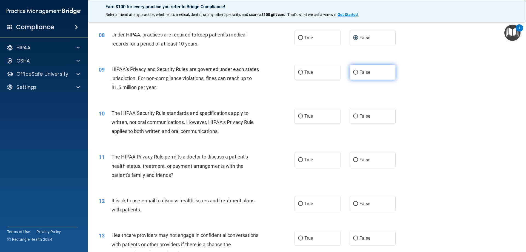
click at [353, 71] on input "False" at bounding box center [355, 72] width 5 height 4
radio input "true"
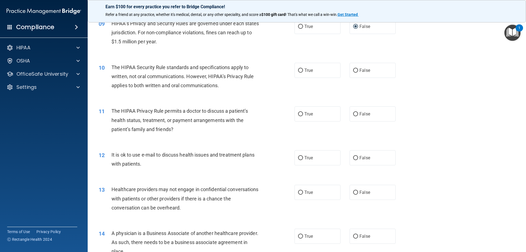
scroll to position [356, 0]
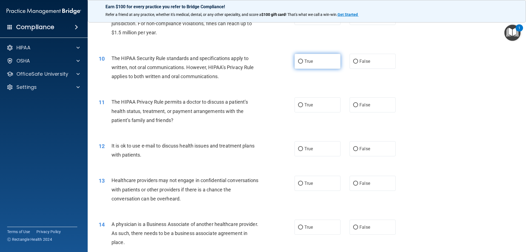
click at [298, 61] on input "True" at bounding box center [300, 61] width 5 height 4
radio input "true"
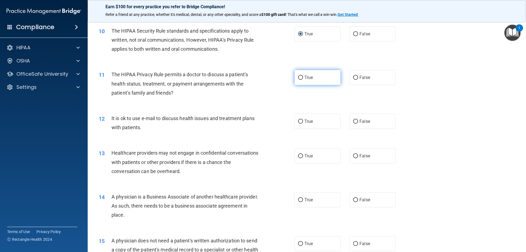
click at [299, 76] on input "True" at bounding box center [300, 78] width 5 height 4
radio input "true"
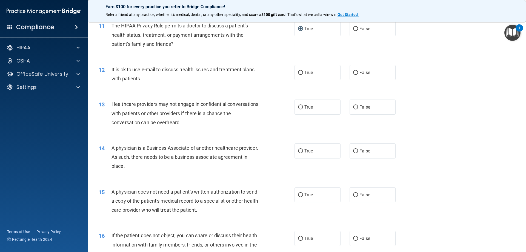
scroll to position [438, 0]
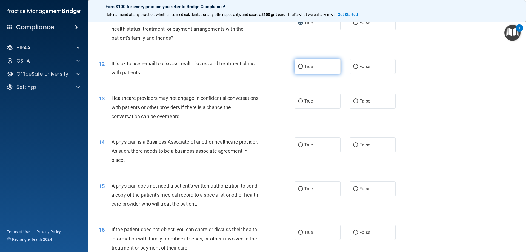
click at [299, 66] on input "True" at bounding box center [300, 67] width 5 height 4
radio input "true"
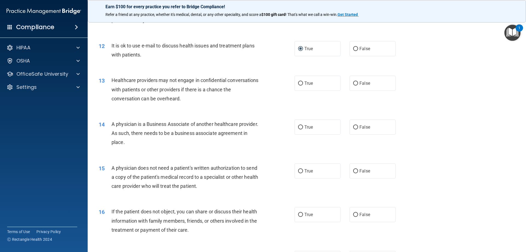
scroll to position [466, 0]
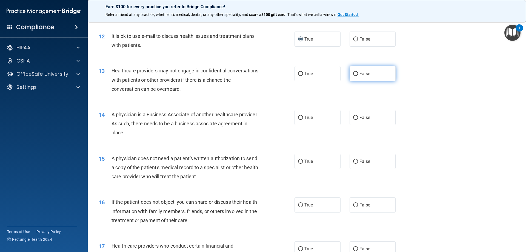
click at [353, 73] on input "False" at bounding box center [355, 74] width 5 height 4
radio input "true"
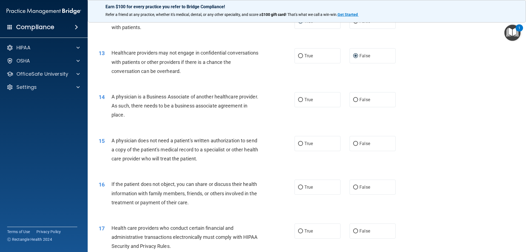
scroll to position [493, 0]
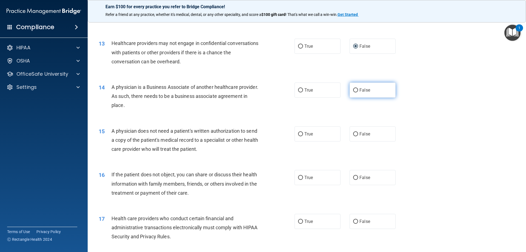
click at [353, 89] on input "False" at bounding box center [355, 90] width 5 height 4
radio input "true"
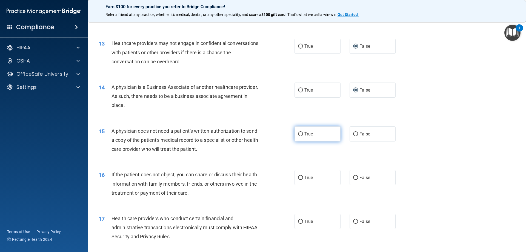
click at [299, 134] on input "True" at bounding box center [300, 134] width 5 height 4
radio input "true"
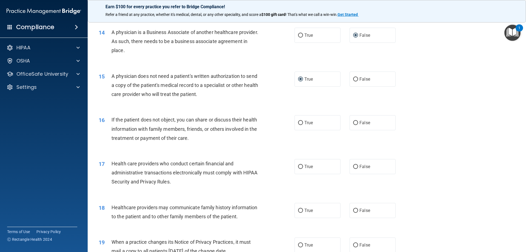
scroll to position [575, 0]
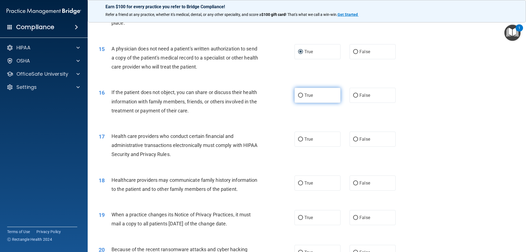
click at [299, 96] on input "True" at bounding box center [300, 95] width 5 height 4
radio input "true"
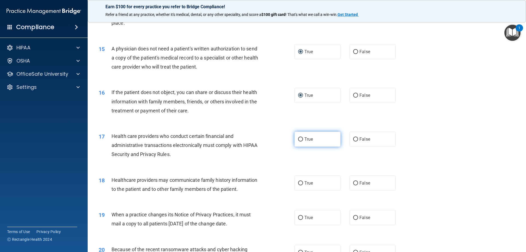
click at [300, 140] on input "True" at bounding box center [300, 139] width 5 height 4
radio input "true"
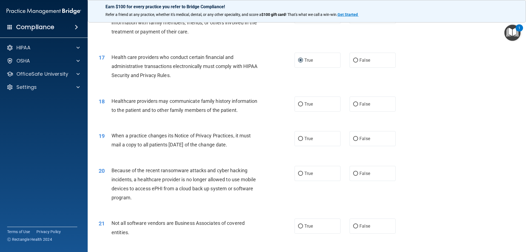
scroll to position [658, 0]
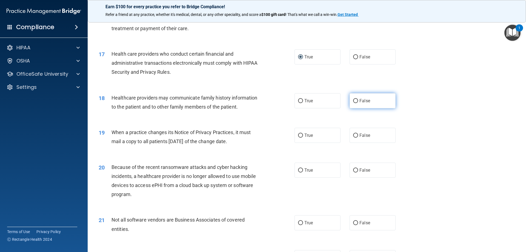
click at [353, 100] on input "False" at bounding box center [355, 101] width 5 height 4
radio input "true"
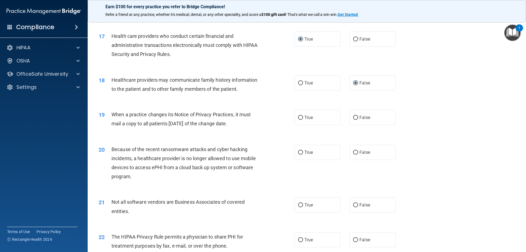
scroll to position [685, 0]
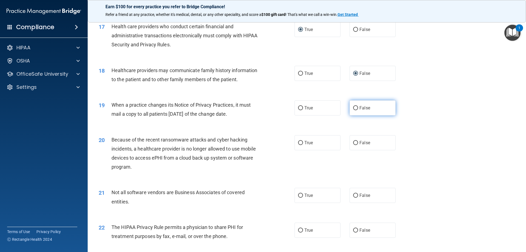
click at [353, 107] on input "False" at bounding box center [355, 108] width 5 height 4
radio input "true"
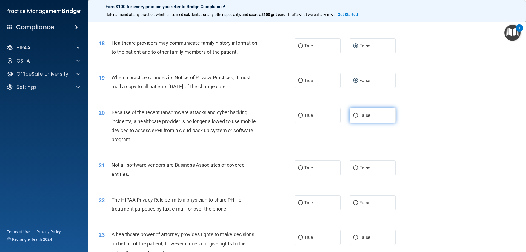
click at [353, 114] on input "False" at bounding box center [355, 115] width 5 height 4
radio input "true"
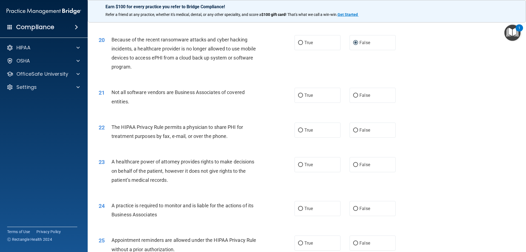
scroll to position [795, 0]
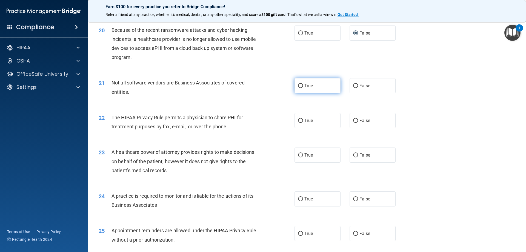
click at [298, 85] on input "True" at bounding box center [300, 86] width 5 height 4
radio input "true"
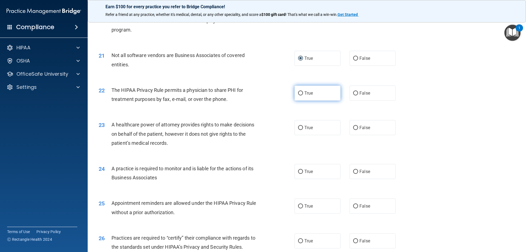
click at [301, 92] on input "True" at bounding box center [300, 93] width 5 height 4
radio input "true"
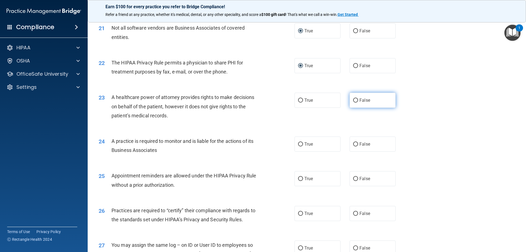
click at [355, 99] on input "False" at bounding box center [355, 100] width 5 height 4
radio input "true"
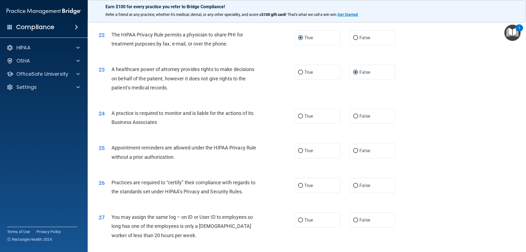
scroll to position [904, 0]
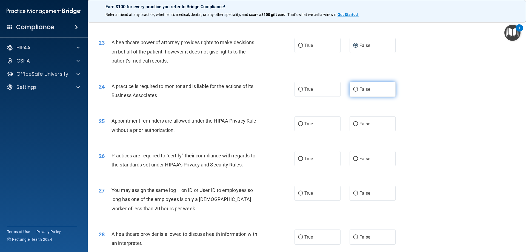
click at [353, 89] on input "False" at bounding box center [355, 89] width 5 height 4
radio input "true"
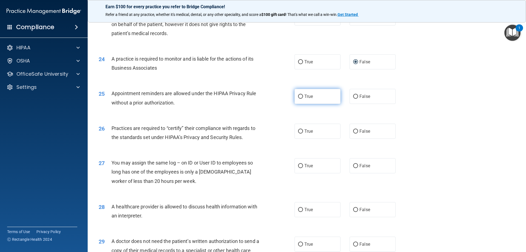
click at [299, 95] on input "True" at bounding box center [300, 97] width 5 height 4
radio input "true"
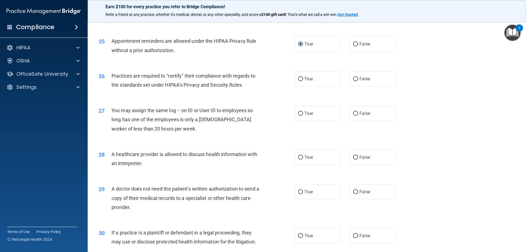
scroll to position [986, 0]
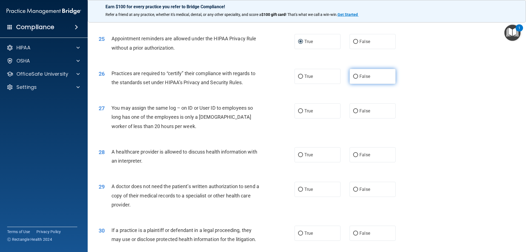
click at [353, 76] on input "False" at bounding box center [355, 77] width 5 height 4
radio input "true"
click at [353, 111] on input "False" at bounding box center [355, 111] width 5 height 4
radio input "true"
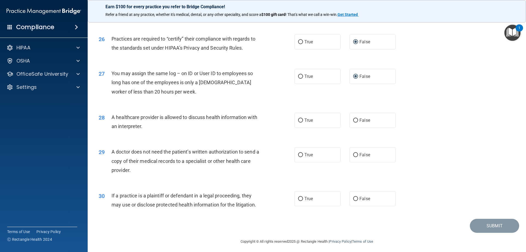
scroll to position [1024, 0]
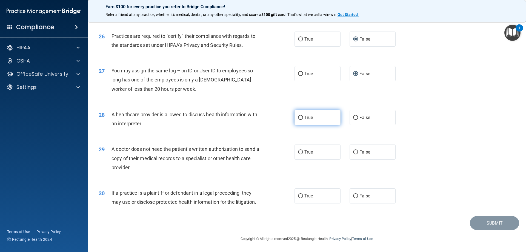
click at [300, 118] on input "True" at bounding box center [300, 118] width 5 height 4
radio input "true"
click at [300, 151] on input "True" at bounding box center [300, 152] width 5 height 4
radio input "true"
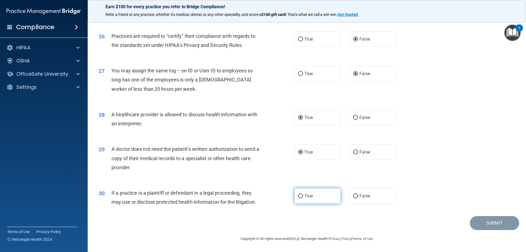
click at [298, 196] on input "True" at bounding box center [300, 196] width 5 height 4
radio input "true"
click at [489, 226] on button "Submit" at bounding box center [494, 223] width 49 height 14
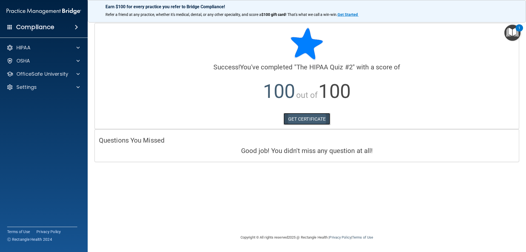
click at [302, 117] on link "GET CERTIFICATE" at bounding box center [307, 119] width 47 height 12
click at [79, 75] on span at bounding box center [77, 74] width 3 height 7
click at [27, 86] on p "HIPAA Training" at bounding box center [26, 86] width 45 height 5
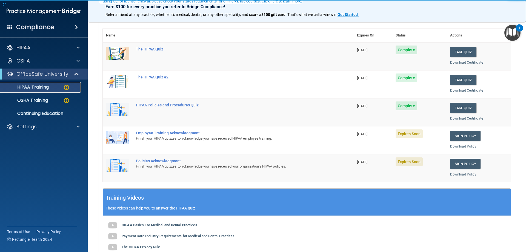
scroll to position [55, 0]
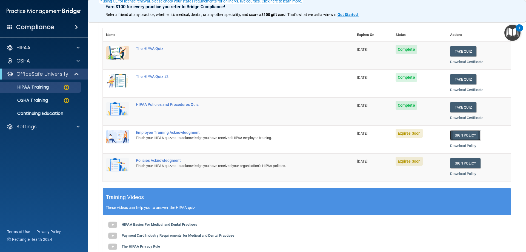
click at [463, 136] on link "Sign Policy" at bounding box center [465, 135] width 30 height 10
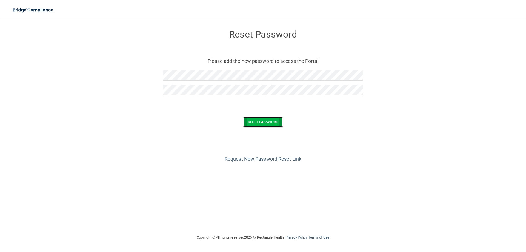
click at [263, 124] on button "Reset Password" at bounding box center [262, 122] width 39 height 10
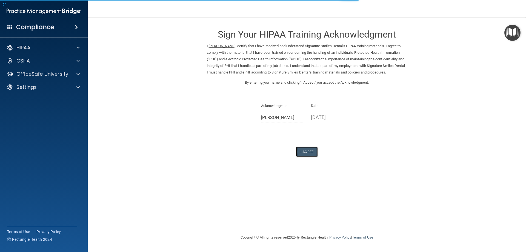
click at [310, 153] on button "I Agree" at bounding box center [307, 152] width 22 height 10
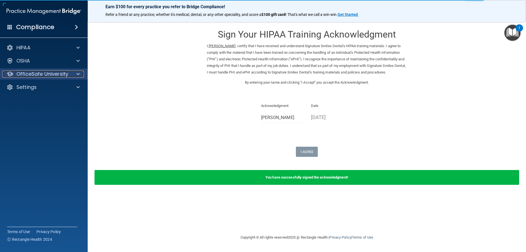
click at [78, 73] on span at bounding box center [77, 74] width 3 height 7
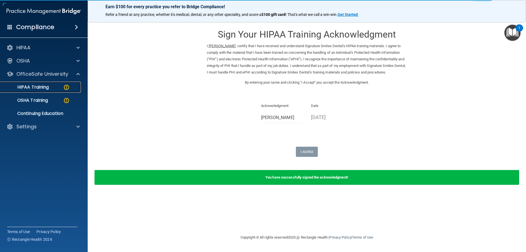
click at [38, 87] on p "HIPAA Training" at bounding box center [26, 86] width 45 height 5
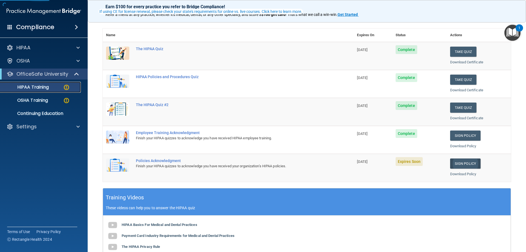
scroll to position [55, 0]
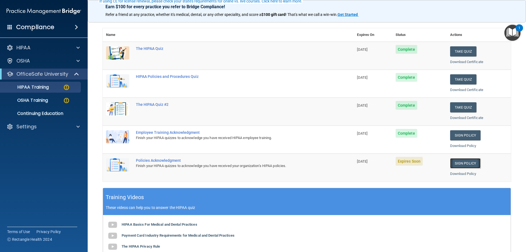
click at [453, 165] on link "Sign Policy" at bounding box center [465, 163] width 30 height 10
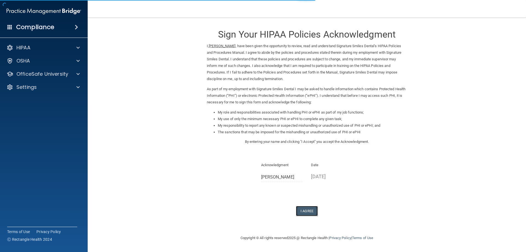
click at [304, 212] on button "I Agree" at bounding box center [307, 211] width 22 height 10
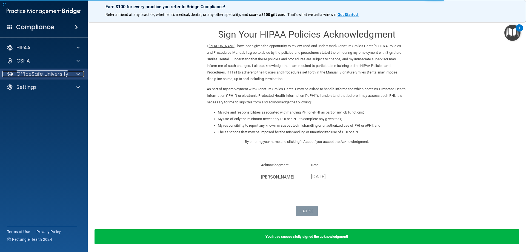
click at [80, 74] on div at bounding box center [77, 74] width 14 height 7
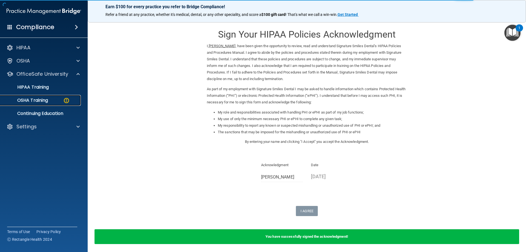
click at [40, 101] on p "OSHA Training" at bounding box center [26, 100] width 44 height 5
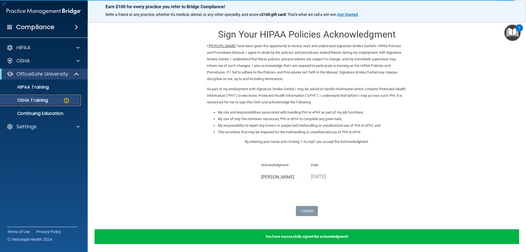
click at [44, 100] on p "OSHA Training" at bounding box center [26, 100] width 44 height 5
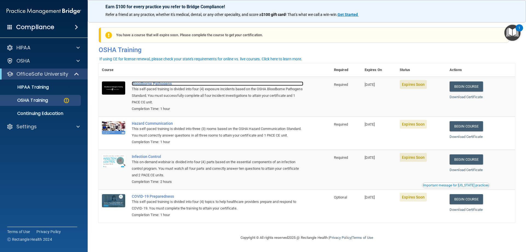
click at [147, 84] on div "Bloodborne Pathogens" at bounding box center [218, 83] width 172 height 4
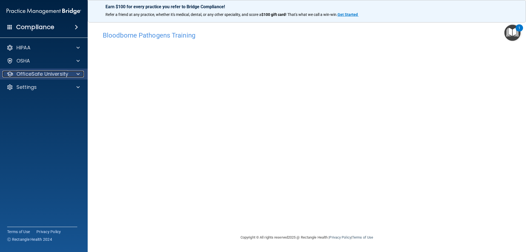
click at [80, 75] on div at bounding box center [77, 74] width 14 height 7
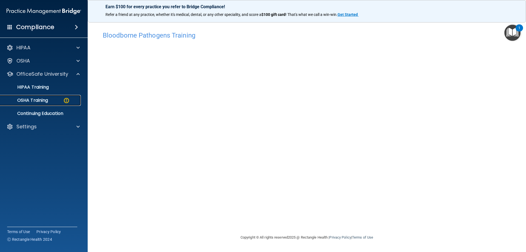
click at [36, 100] on p "OSHA Training" at bounding box center [26, 100] width 44 height 5
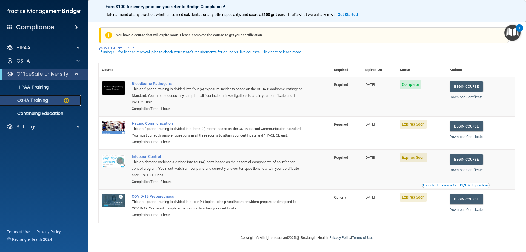
scroll to position [7, 0]
click at [467, 121] on link "Begin Course" at bounding box center [466, 126] width 33 height 10
click at [33, 99] on p "OSHA Training" at bounding box center [26, 100] width 44 height 5
click at [158, 121] on div "Hazard Communication" at bounding box center [218, 123] width 172 height 4
click at [43, 103] on link "OSHA Training" at bounding box center [38, 100] width 86 height 11
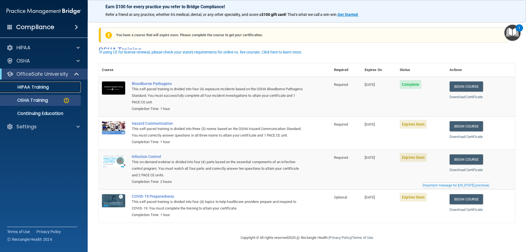
click at [40, 86] on p "HIPAA Training" at bounding box center [26, 86] width 45 height 5
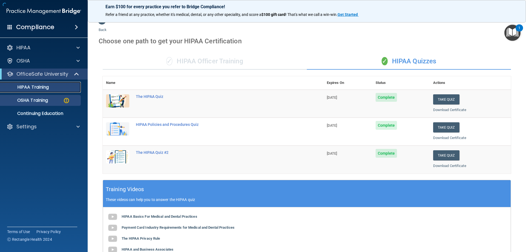
scroll to position [161, 0]
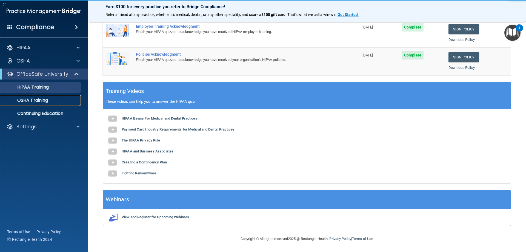
click at [45, 101] on p "OSHA Training" at bounding box center [26, 100] width 44 height 5
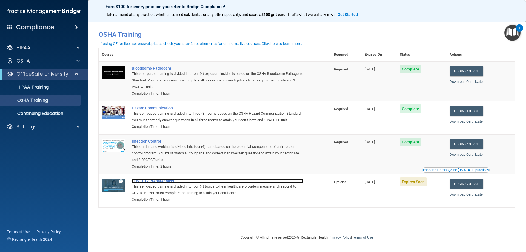
click at [158, 183] on div "COVID-19 Preparedness" at bounding box center [218, 181] width 172 height 4
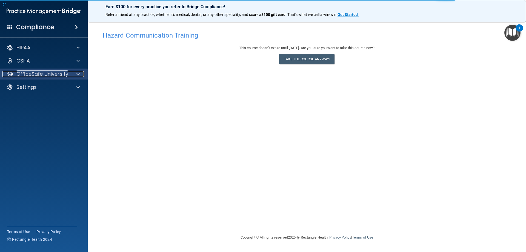
drag, startPoint x: 77, startPoint y: 72, endPoint x: 54, endPoint y: 78, distance: 23.8
click at [77, 72] on span at bounding box center [77, 74] width 3 height 7
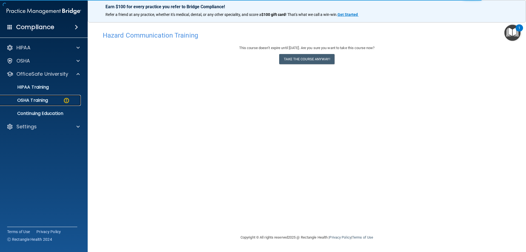
click at [38, 102] on p "OSHA Training" at bounding box center [26, 100] width 44 height 5
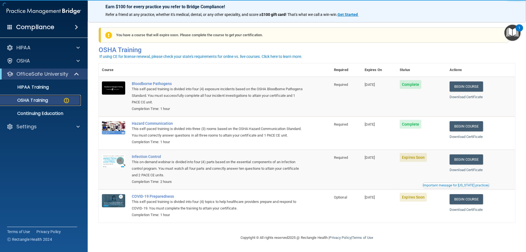
scroll to position [7, 0]
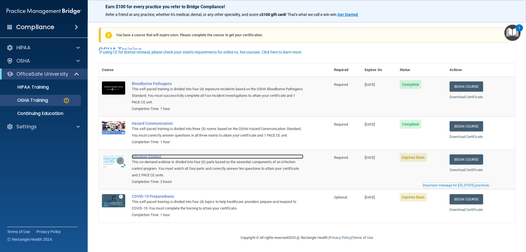
click at [150, 158] on div "Infection Control" at bounding box center [218, 156] width 172 height 4
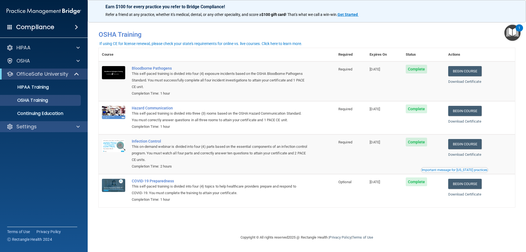
click at [85, 128] on div "Settings" at bounding box center [44, 126] width 88 height 11
click at [77, 128] on span at bounding box center [77, 126] width 3 height 7
click at [25, 152] on p "Sign Out" at bounding box center [41, 152] width 75 height 5
